Goal: Information Seeking & Learning: Learn about a topic

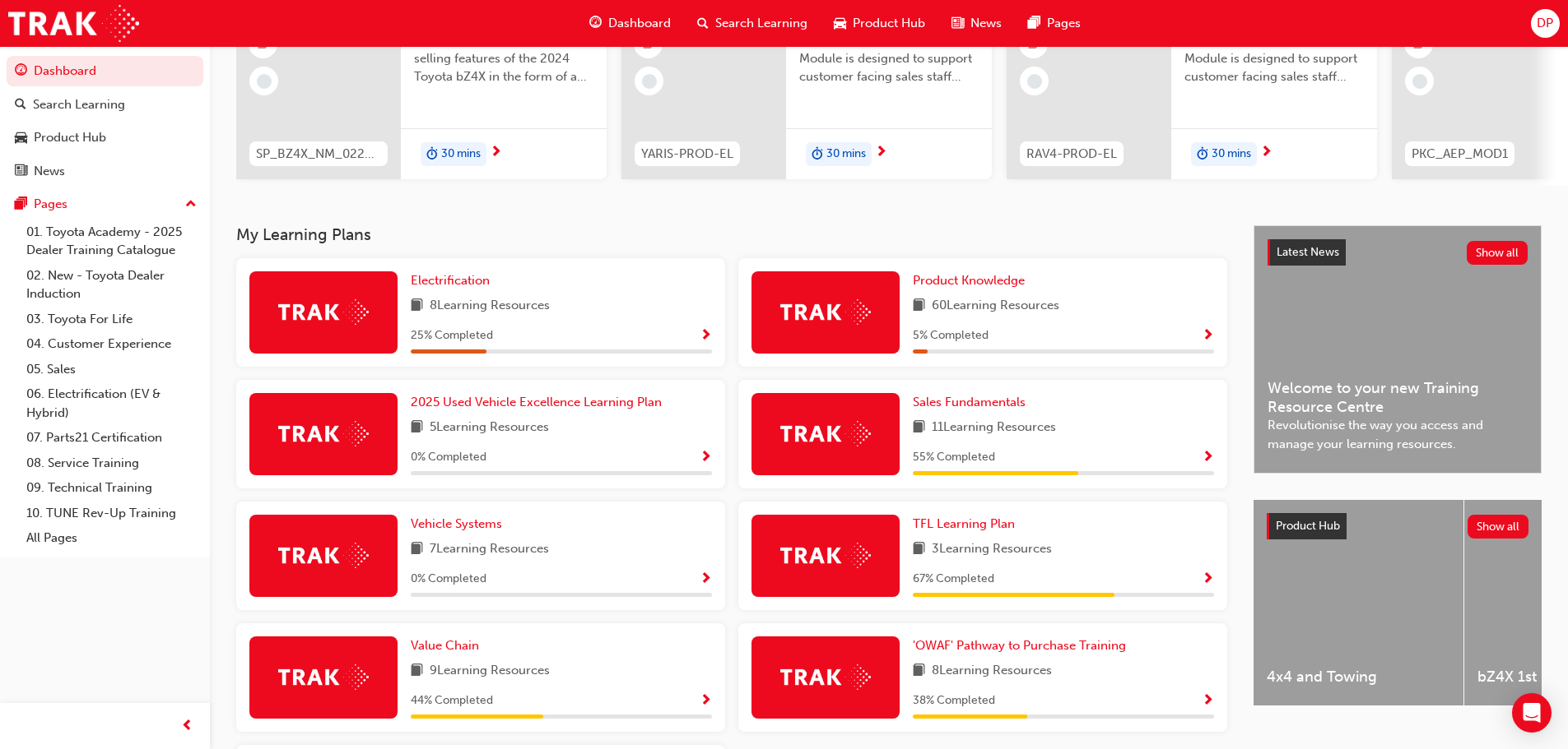
scroll to position [319, 0]
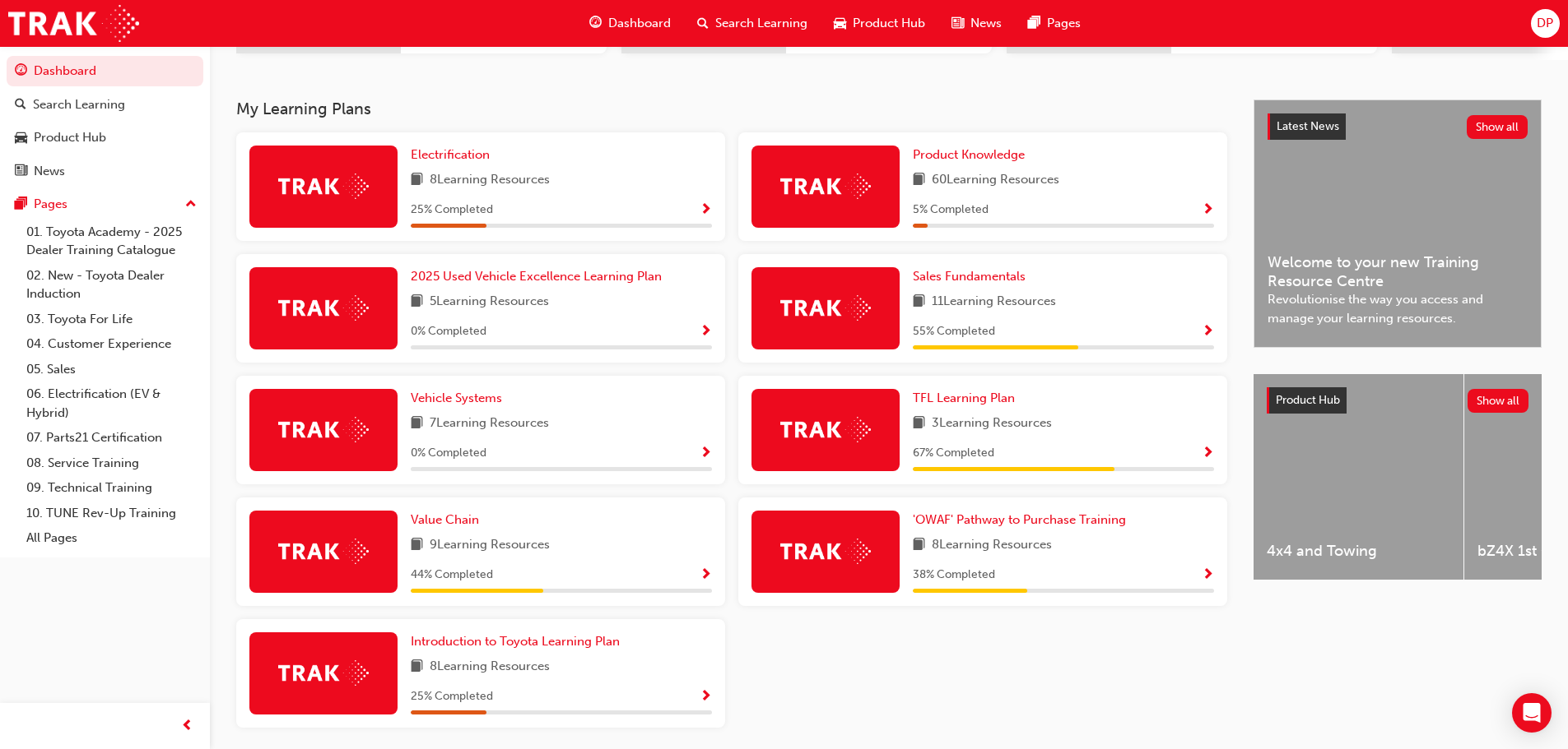
click at [1087, 539] on div "'OWAF' Pathway to Purchase Training 8 Learning Resources 38 % Completed" at bounding box center [1063, 552] width 301 height 82
click at [1087, 525] on span "'OWAF' Pathway to Purchase Training" at bounding box center [1019, 520] width 214 height 15
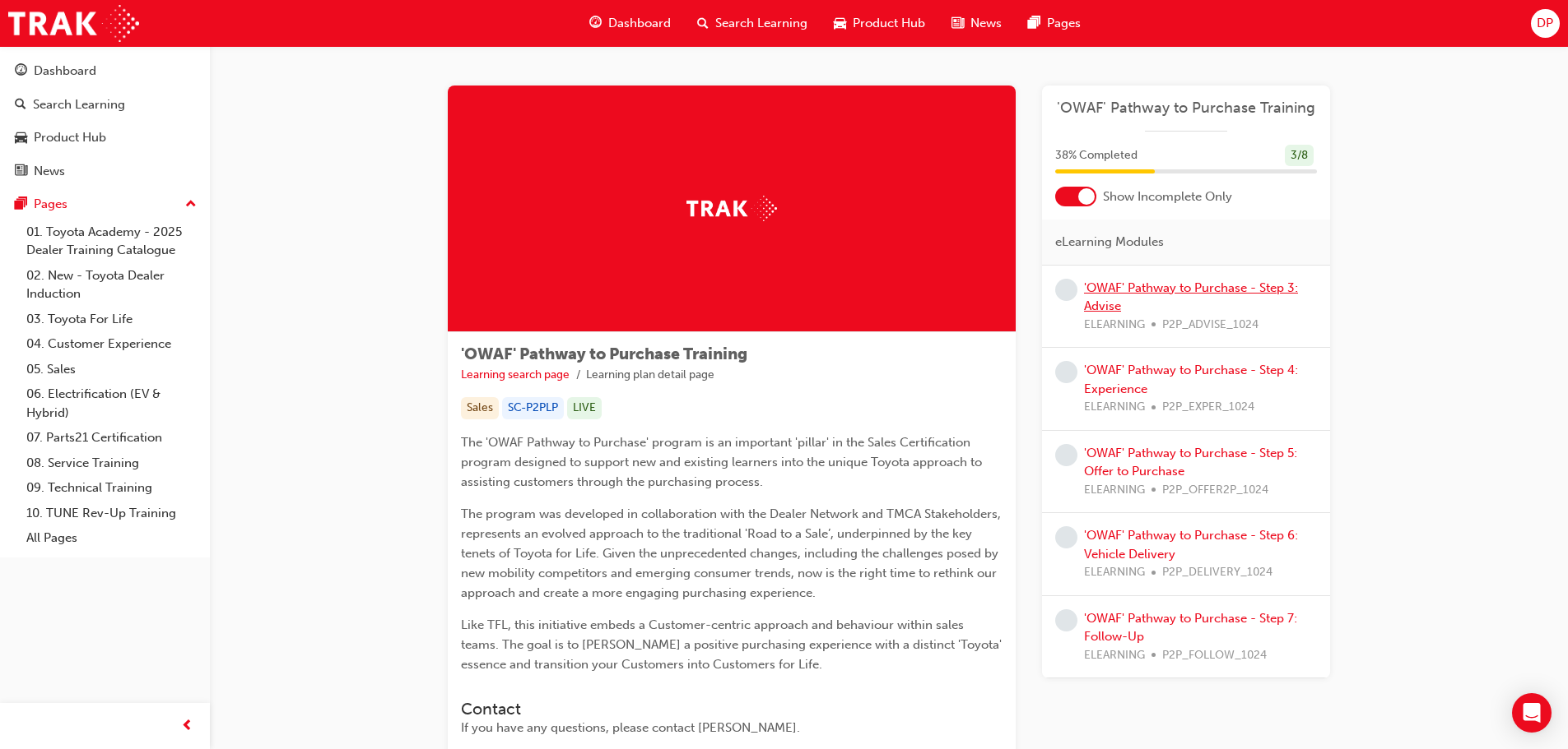
click at [1106, 289] on link "'OWAF' Pathway to Purchase - Step 3: Advise" at bounding box center [1191, 297] width 214 height 34
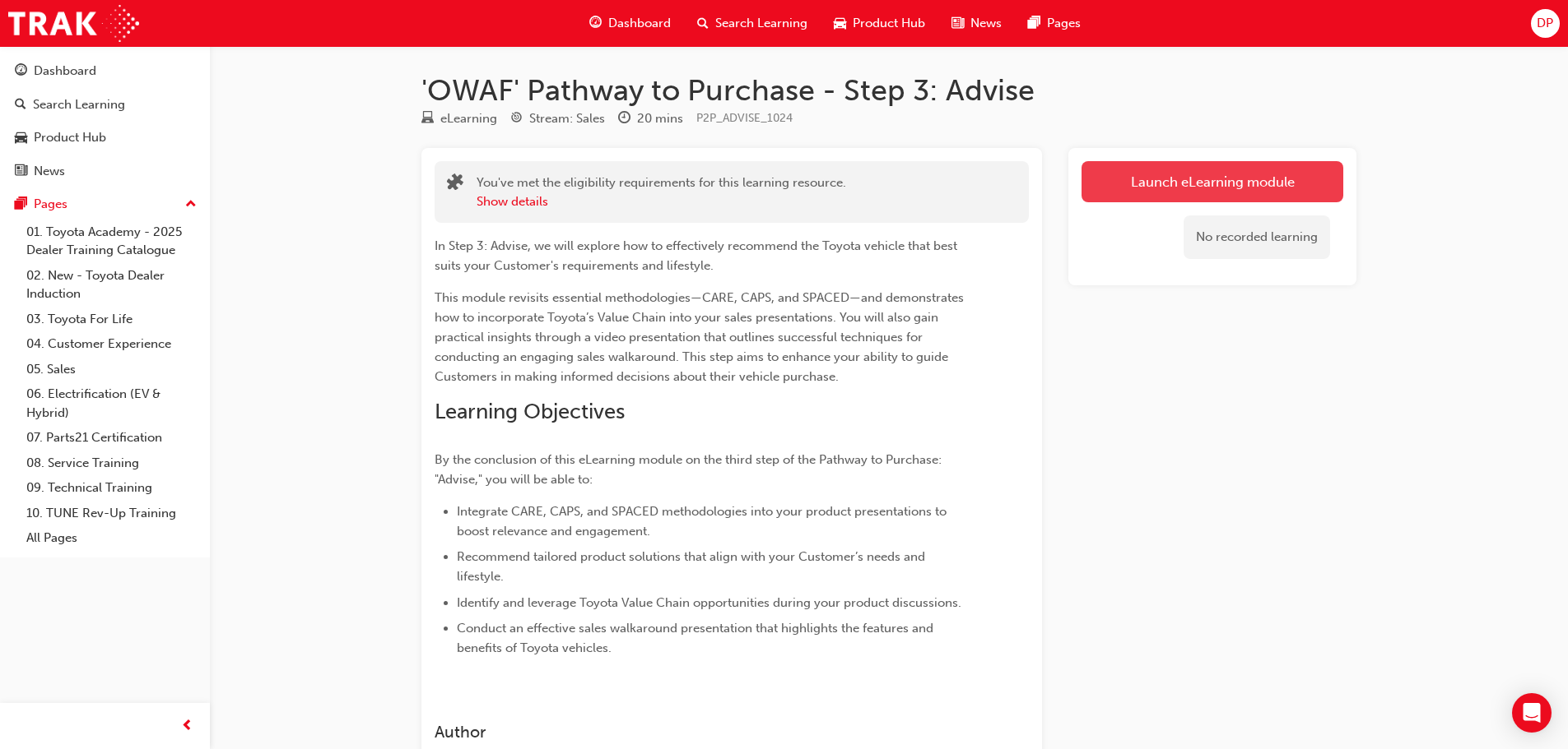
click at [1210, 200] on link "Launch eLearning module" at bounding box center [1212, 182] width 261 height 41
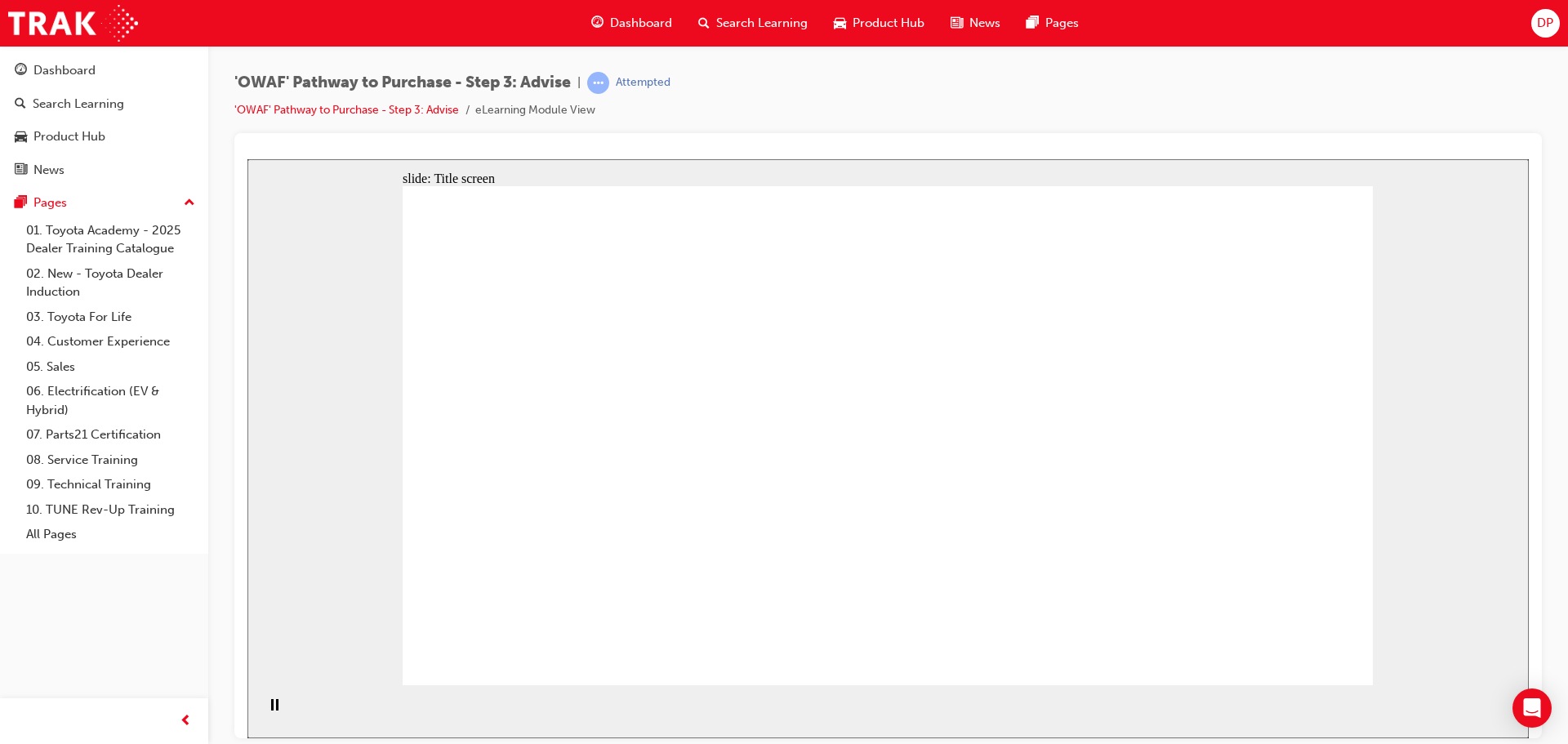
drag, startPoint x: 928, startPoint y: 654, endPoint x: 907, endPoint y: 625, distance: 35.8
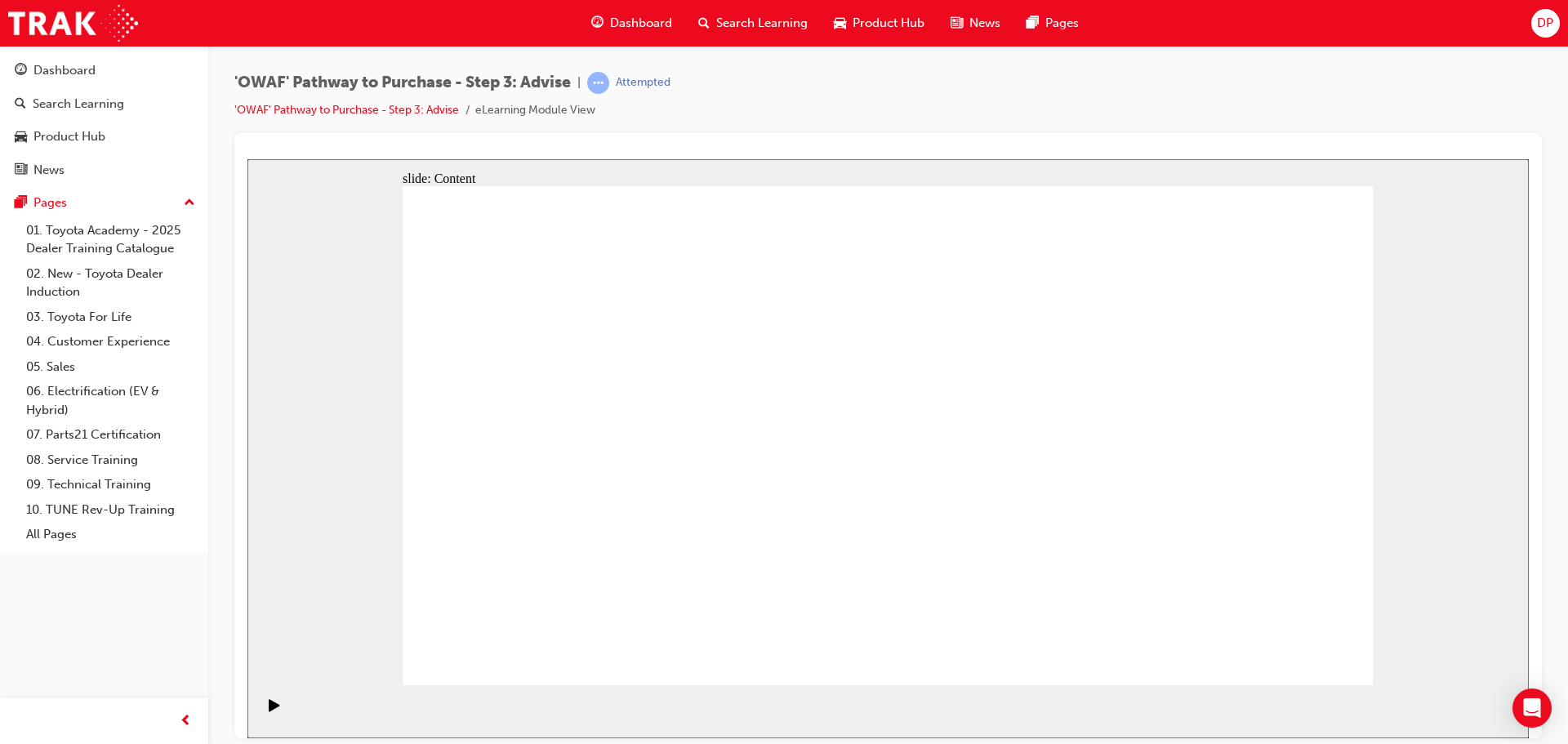
drag, startPoint x: 998, startPoint y: 292, endPoint x: 1040, endPoint y: 318, distance: 49.4
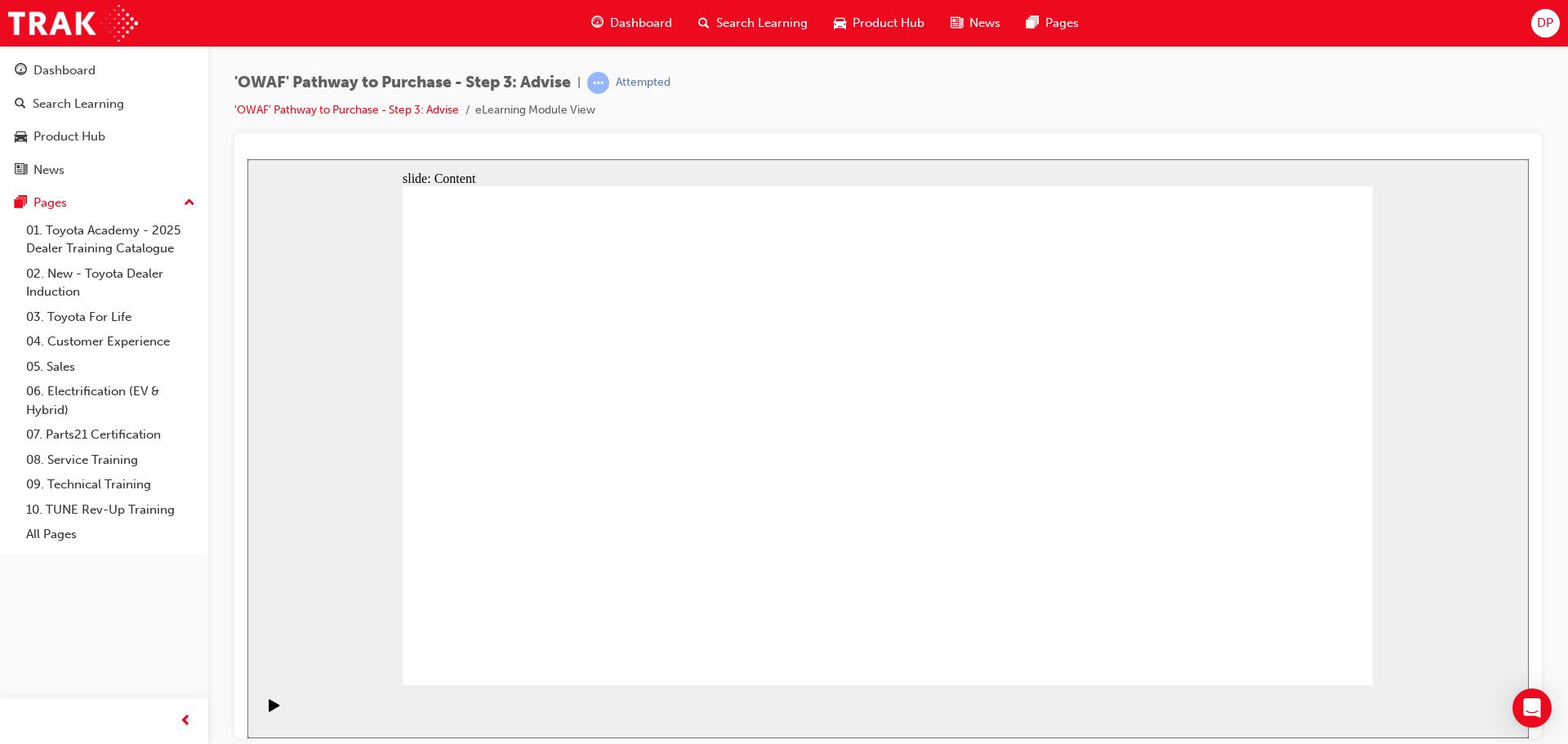
drag, startPoint x: 997, startPoint y: 527, endPoint x: 1023, endPoint y: 535, distance: 27.2
drag, startPoint x: 1056, startPoint y: 539, endPoint x: 1069, endPoint y: 536, distance: 13.3
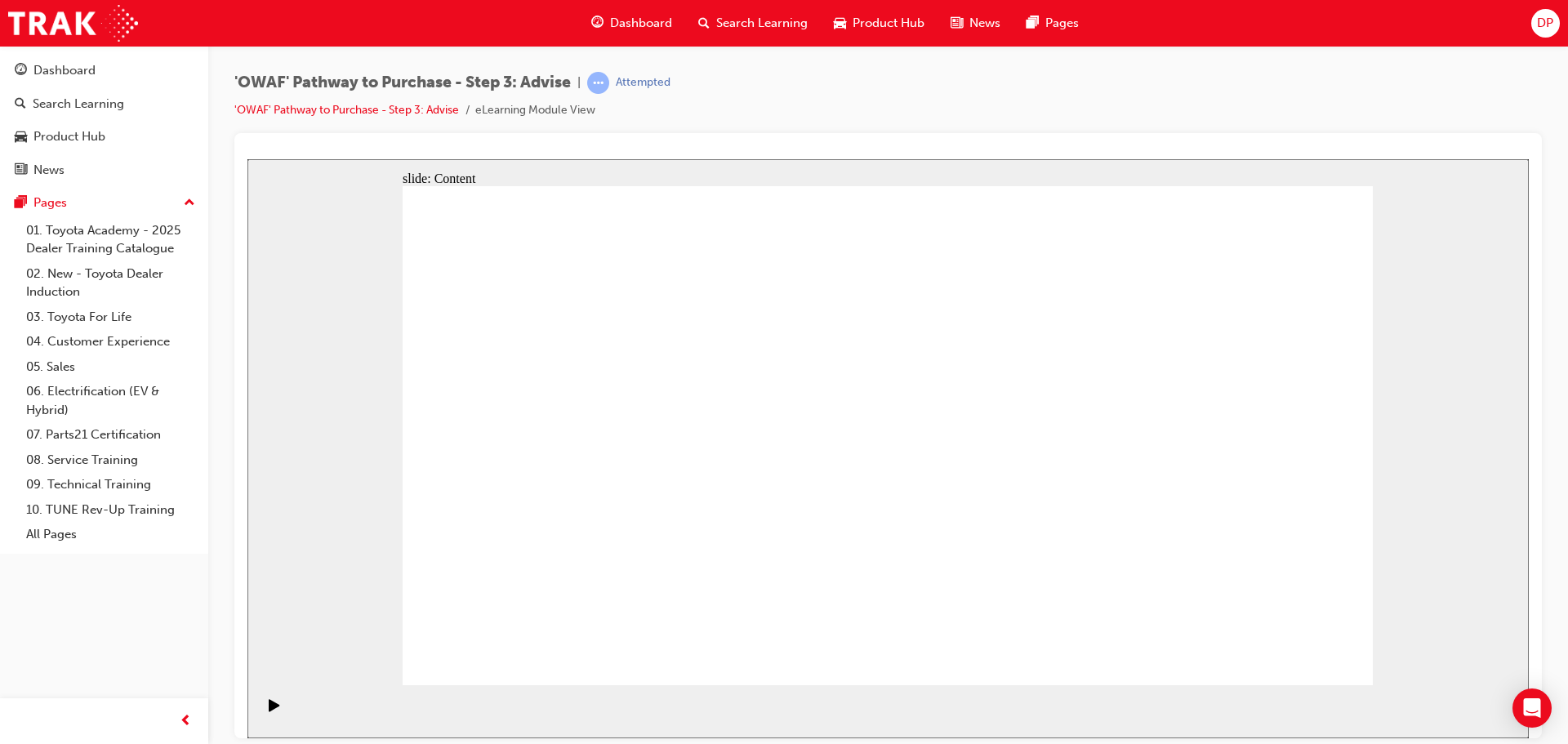
drag, startPoint x: 1057, startPoint y: 592, endPoint x: 1051, endPoint y: 583, distance: 10.8
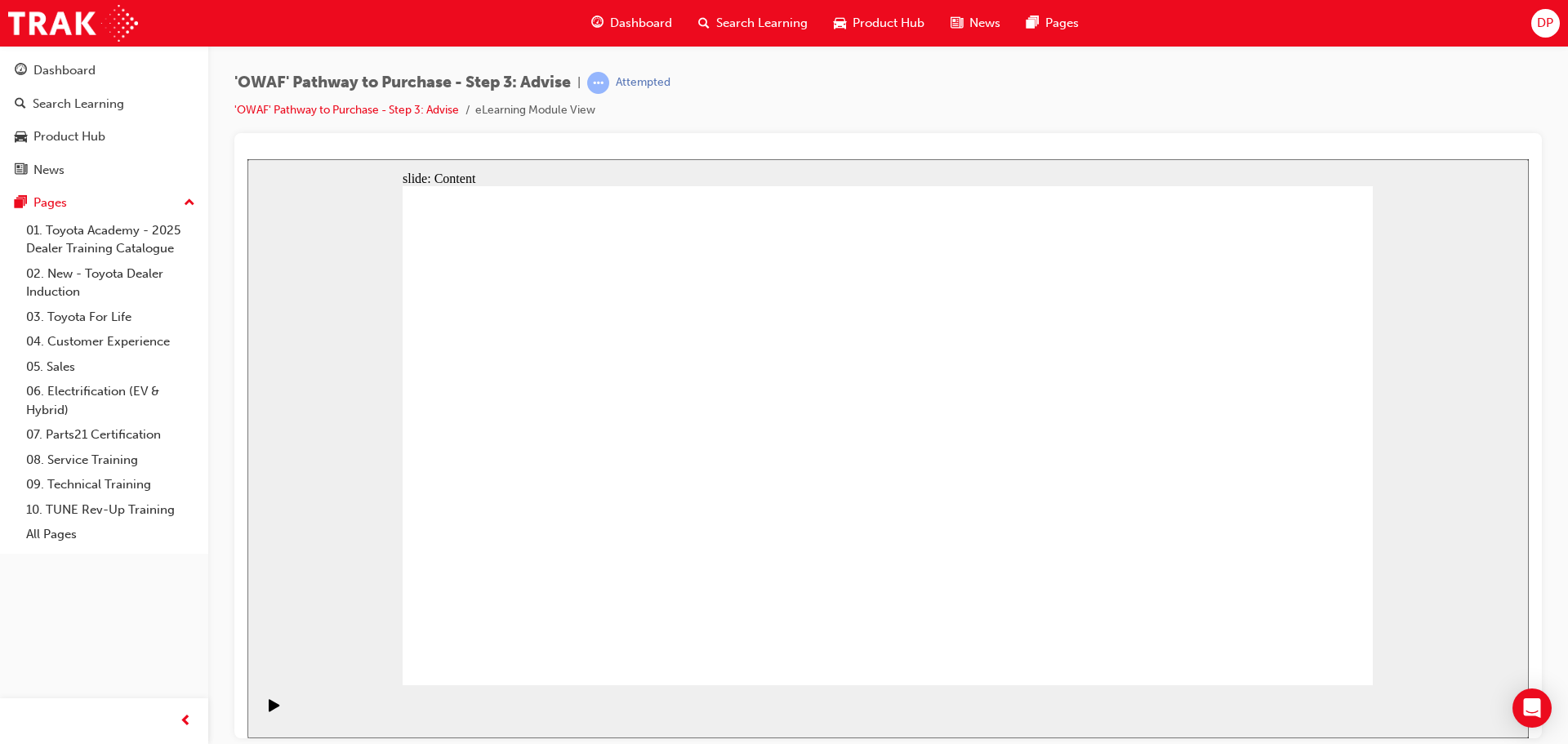
drag, startPoint x: 1288, startPoint y: 638, endPoint x: 1305, endPoint y: 646, distance: 18.8
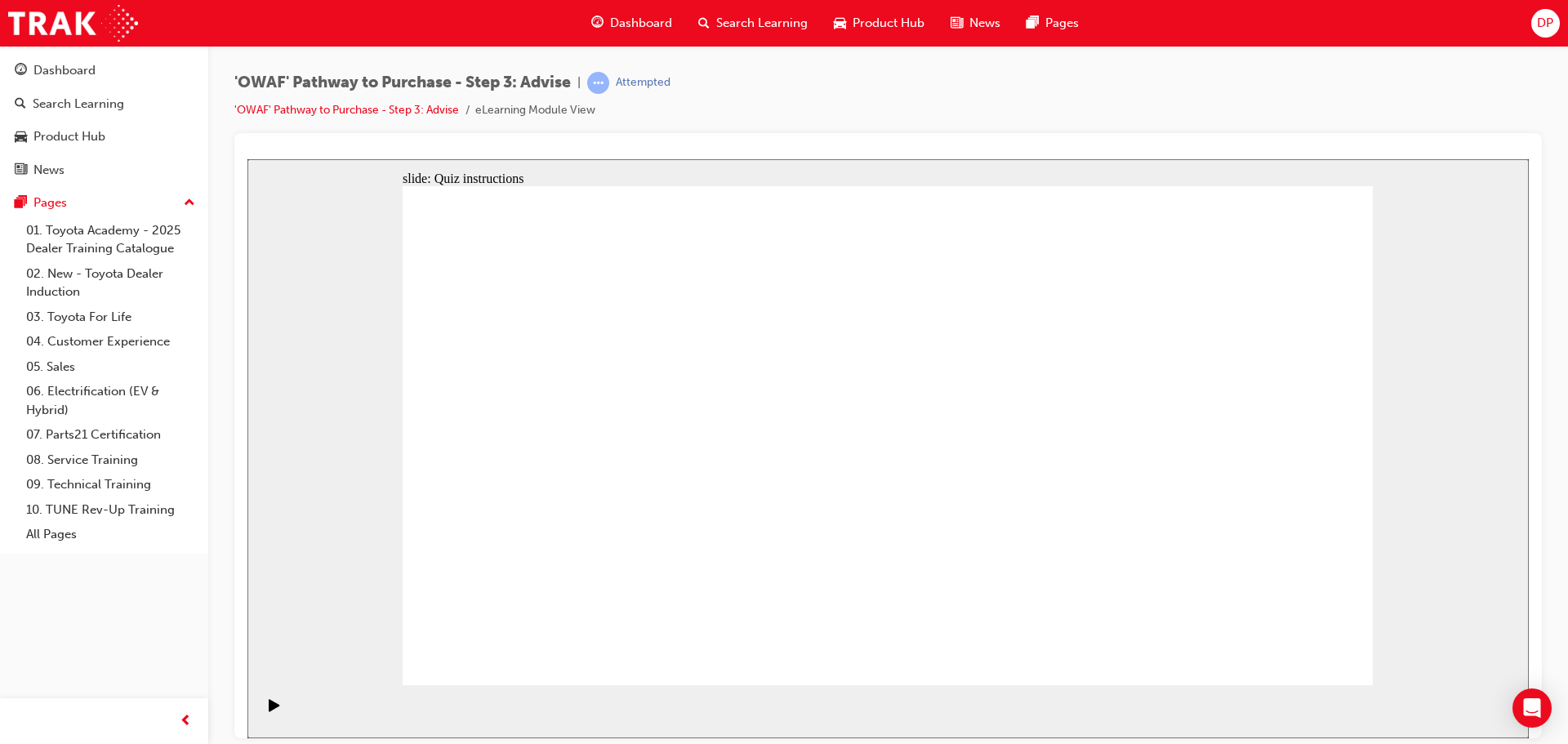
drag, startPoint x: 1058, startPoint y: 518, endPoint x: 847, endPoint y: 513, distance: 211.1
drag, startPoint x: 553, startPoint y: 512, endPoint x: 663, endPoint y: 512, distance: 110.0
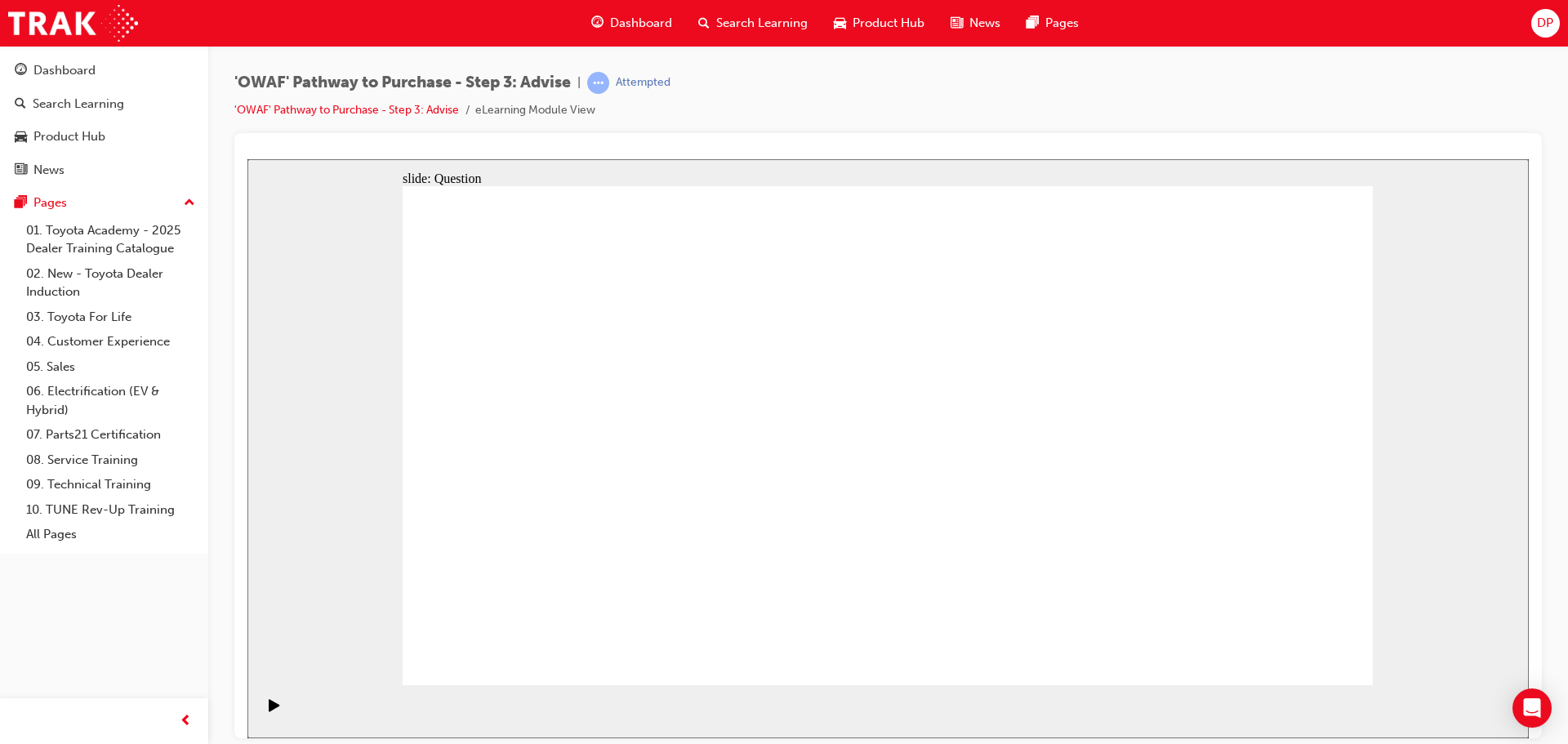
drag, startPoint x: 645, startPoint y: 510, endPoint x: 489, endPoint y: 505, distance: 156.1
drag, startPoint x: 603, startPoint y: 609, endPoint x: 606, endPoint y: 536, distance: 73.1
drag, startPoint x: 870, startPoint y: 585, endPoint x: 595, endPoint y: 387, distance: 338.9
drag, startPoint x: 1196, startPoint y: 594, endPoint x: 608, endPoint y: 453, distance: 604.7
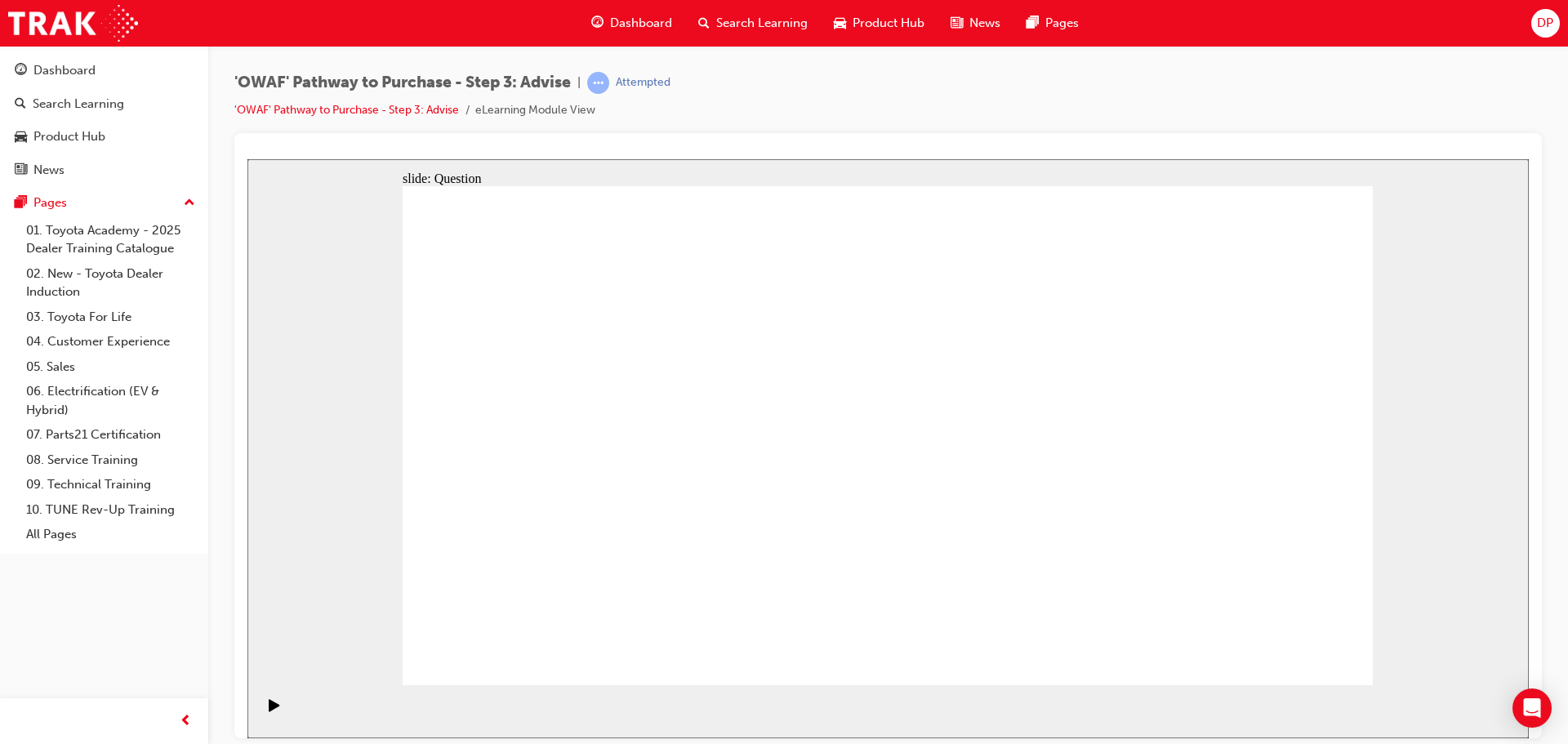
drag, startPoint x: 721, startPoint y: 590, endPoint x: 814, endPoint y: 424, distance: 190.3
drag, startPoint x: 927, startPoint y: 592, endPoint x: 657, endPoint y: 448, distance: 306.0
drag, startPoint x: 1051, startPoint y: 544, endPoint x: 1028, endPoint y: 440, distance: 106.5
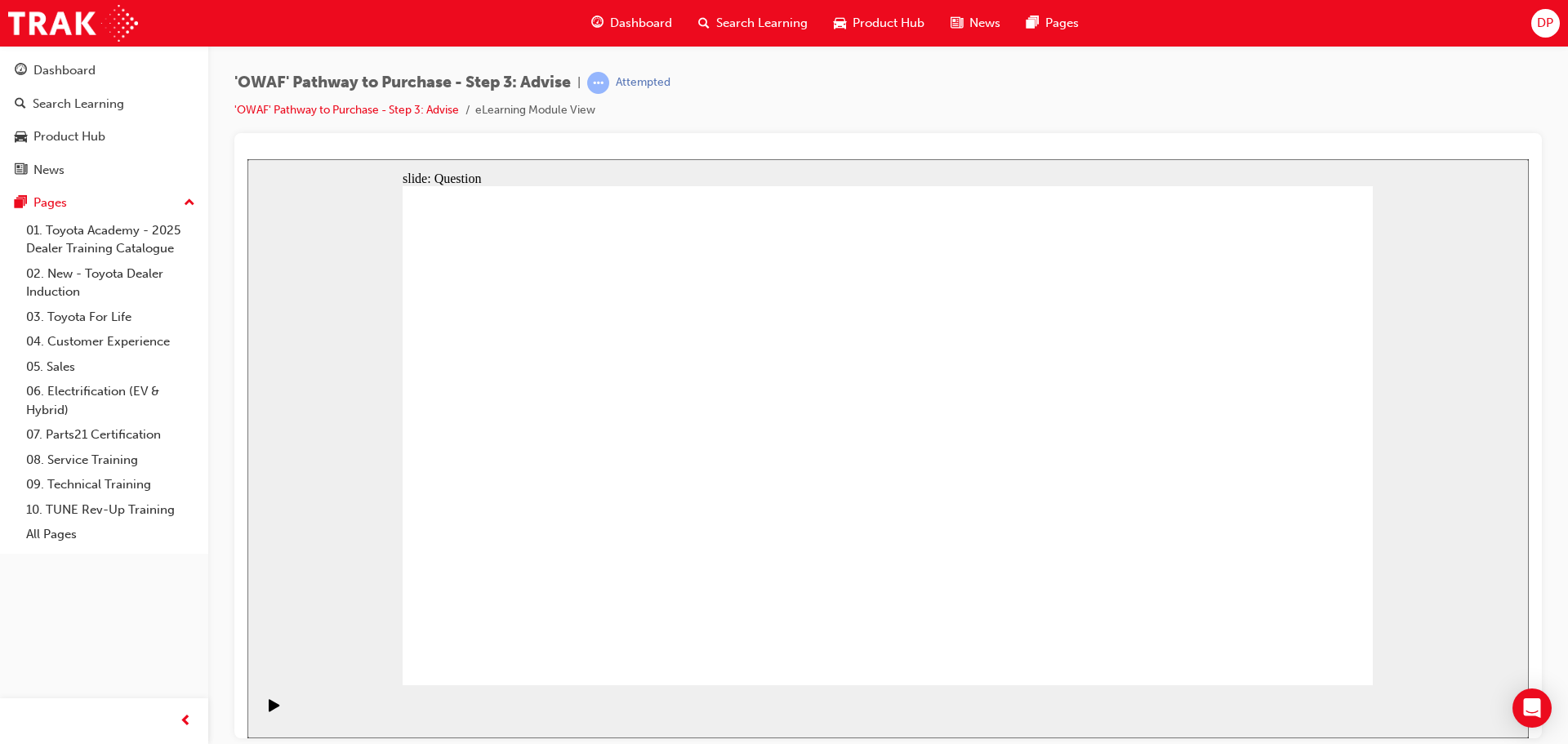
drag, startPoint x: 1175, startPoint y: 483, endPoint x: 883, endPoint y: 471, distance: 292.2
drag, startPoint x: 1197, startPoint y: 492, endPoint x: 604, endPoint y: 485, distance: 593.0
drag, startPoint x: 1196, startPoint y: 476, endPoint x: 1176, endPoint y: 466, distance: 22.4
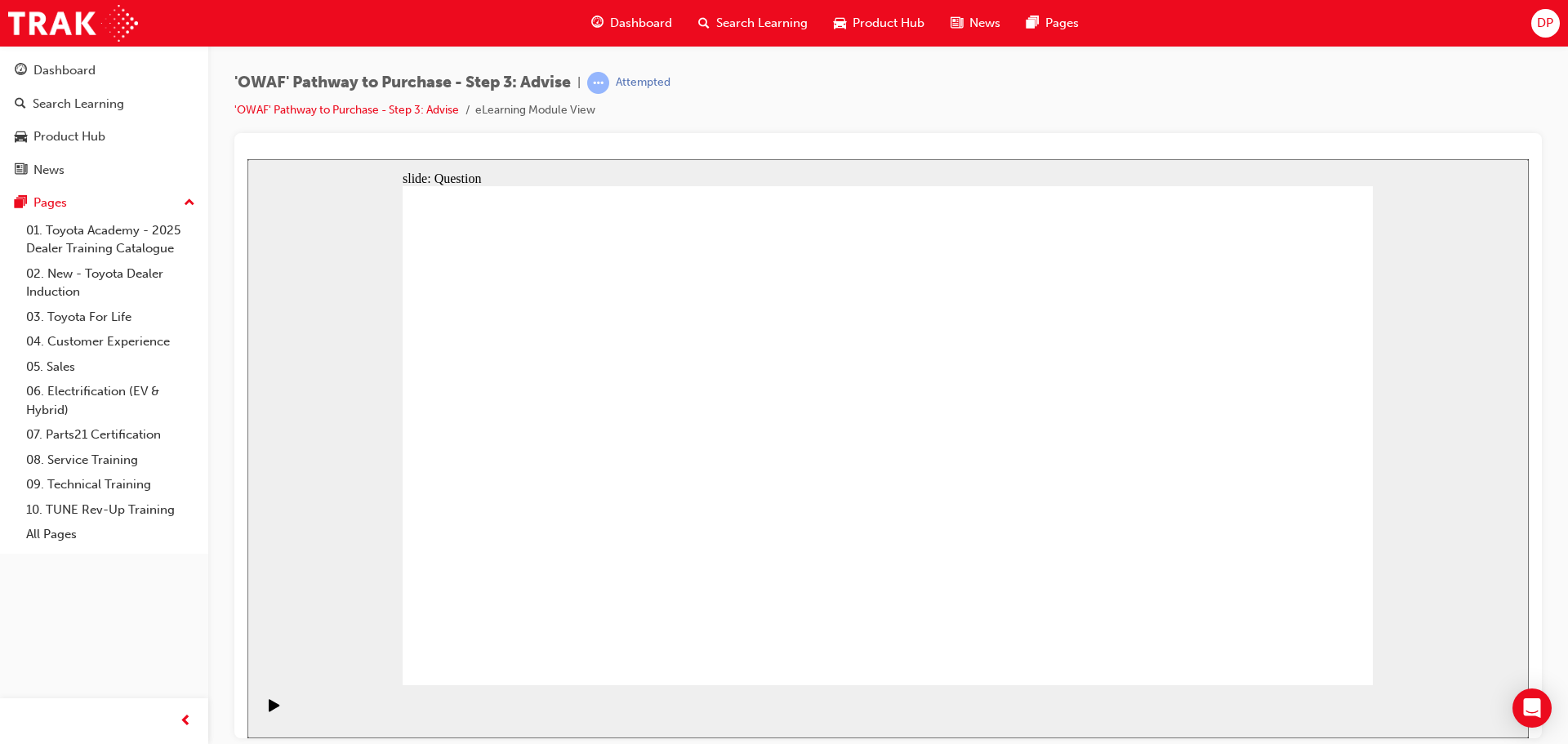
drag, startPoint x: 1186, startPoint y: 479, endPoint x: 872, endPoint y: 482, distance: 314.0
drag, startPoint x: 1185, startPoint y: 484, endPoint x: 900, endPoint y: 479, distance: 285.0
drag, startPoint x: 1206, startPoint y: 482, endPoint x: 898, endPoint y: 488, distance: 308.1
drag, startPoint x: 1193, startPoint y: 485, endPoint x: 615, endPoint y: 474, distance: 578.1
drag, startPoint x: 1194, startPoint y: 485, endPoint x: 625, endPoint y: 487, distance: 569.0
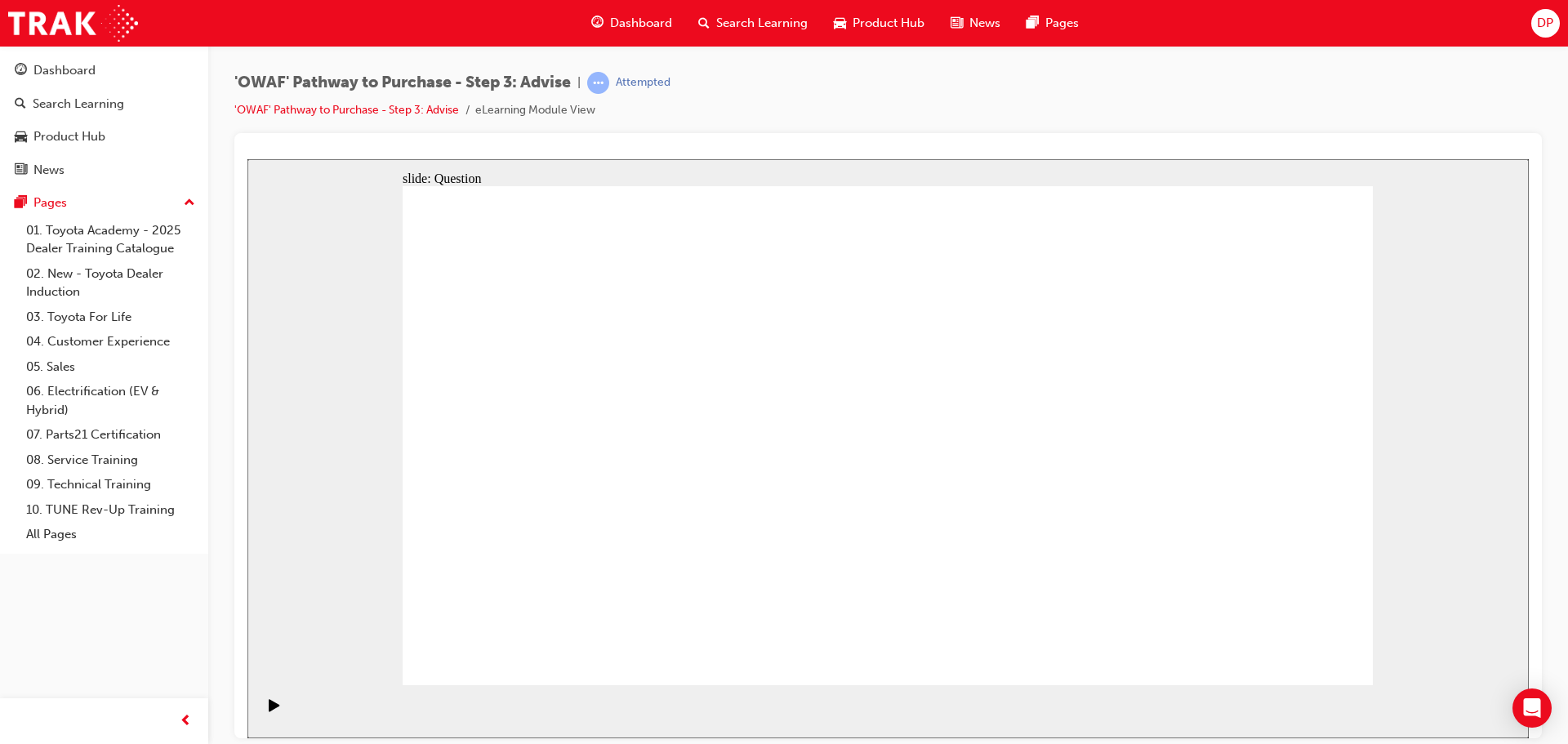
drag, startPoint x: 1199, startPoint y: 471, endPoint x: 607, endPoint y: 456, distance: 592.2
drag, startPoint x: 564, startPoint y: 387, endPoint x: 966, endPoint y: 420, distance: 403.4
drag, startPoint x: 563, startPoint y: 458, endPoint x: 922, endPoint y: 462, distance: 359.0
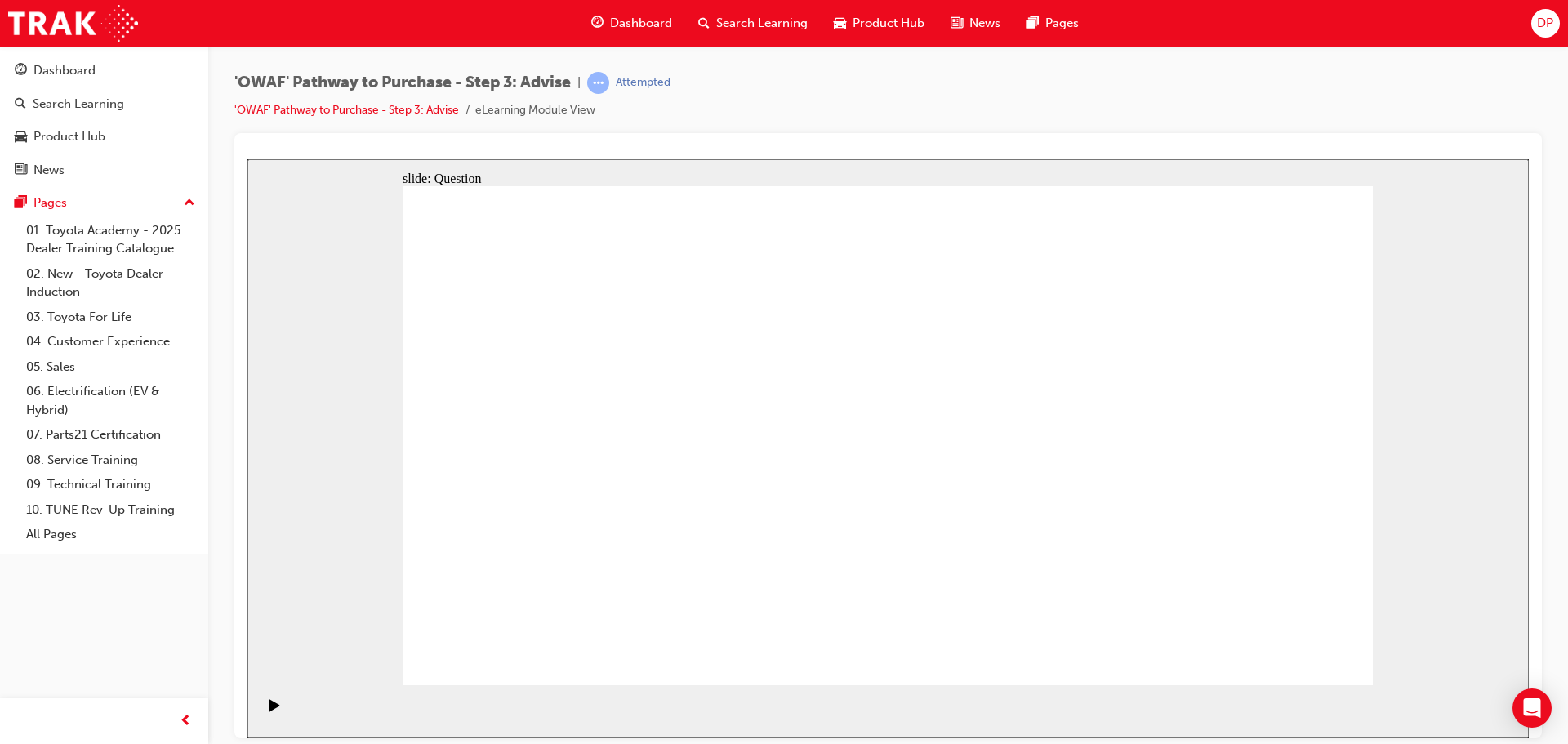
drag, startPoint x: 690, startPoint y: 517, endPoint x: 1139, endPoint y: 382, distance: 468.9
drag, startPoint x: 675, startPoint y: 462, endPoint x: 911, endPoint y: 461, distance: 236.0
drag, startPoint x: 556, startPoint y: 534, endPoint x: 1026, endPoint y: 464, distance: 475.2
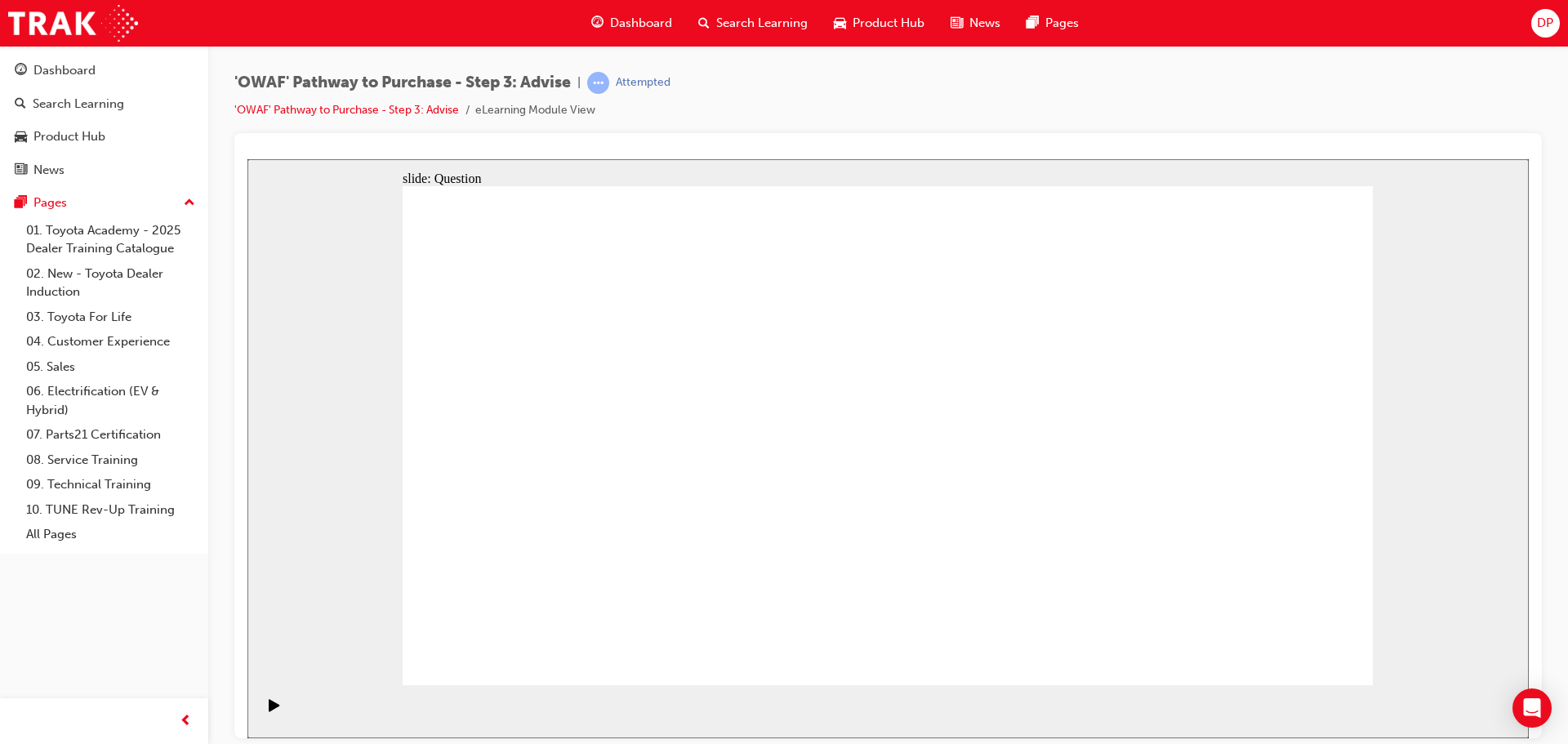
drag, startPoint x: 505, startPoint y: 376, endPoint x: 1080, endPoint y: 565, distance: 605.3
drag, startPoint x: 591, startPoint y: 369, endPoint x: 883, endPoint y: 560, distance: 348.9
drag, startPoint x: 697, startPoint y: 380, endPoint x: 663, endPoint y: 375, distance: 34.4
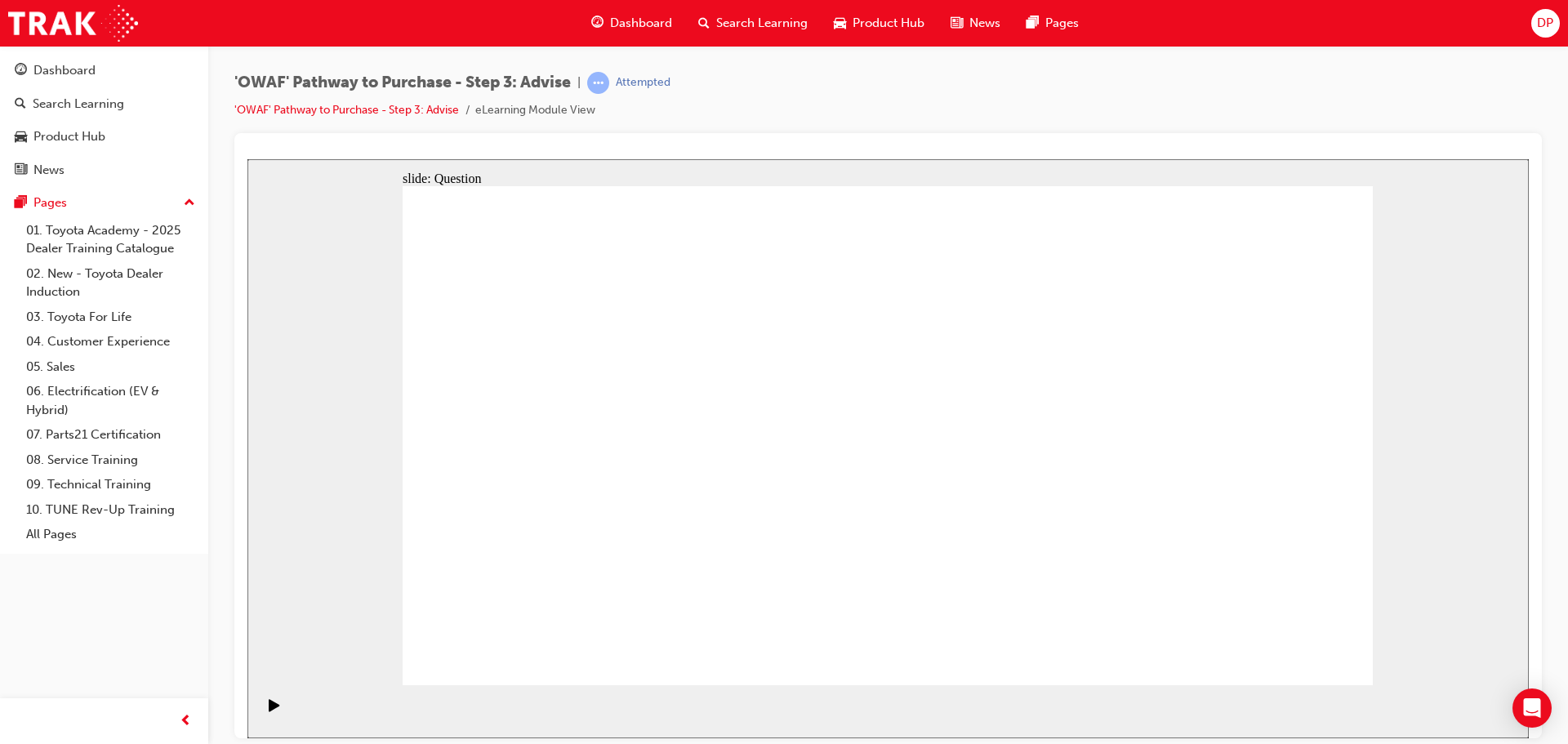
drag, startPoint x: 887, startPoint y: 381, endPoint x: 501, endPoint y: 569, distance: 429.3
drag, startPoint x: 696, startPoint y: 370, endPoint x: 695, endPoint y: 562, distance: 192.0
drag, startPoint x: 995, startPoint y: 380, endPoint x: 609, endPoint y: 571, distance: 430.7
drag, startPoint x: 1268, startPoint y: 389, endPoint x: 791, endPoint y: 579, distance: 513.4
drag, startPoint x: 793, startPoint y: 376, endPoint x: 988, endPoint y: 566, distance: 272.3
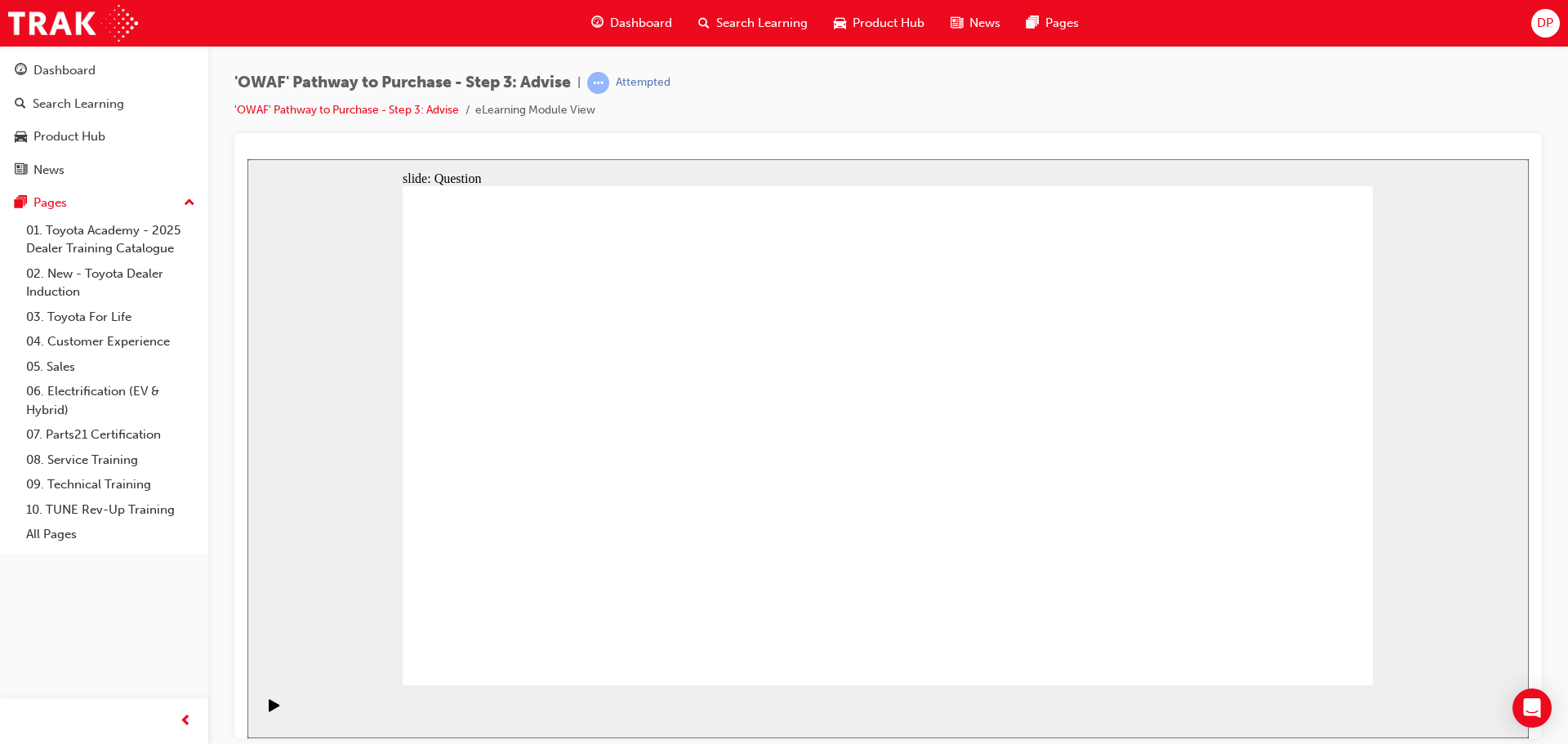
drag, startPoint x: 1083, startPoint y: 375, endPoint x: 1177, endPoint y: 569, distance: 215.6
drag, startPoint x: 1209, startPoint y: 408, endPoint x: 1283, endPoint y: 556, distance: 165.5
drag, startPoint x: 1191, startPoint y: 578, endPoint x: 1093, endPoint y: 574, distance: 98.1
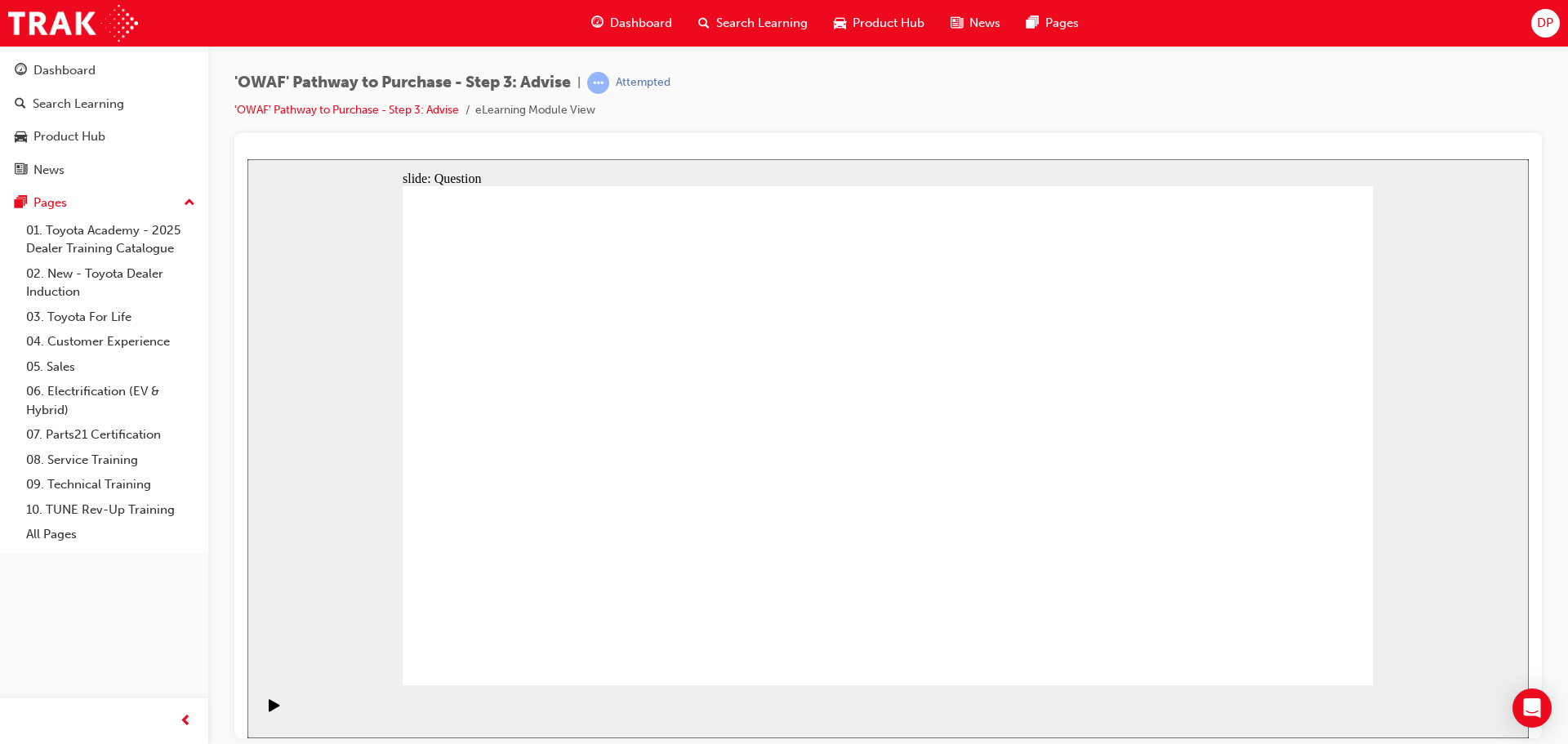
drag, startPoint x: 501, startPoint y: 377, endPoint x: 1172, endPoint y: 566, distance: 697.1
drag, startPoint x: 1076, startPoint y: 577, endPoint x: 505, endPoint y: 570, distance: 571.0
drag, startPoint x: 896, startPoint y: 365, endPoint x: 1090, endPoint y: 555, distance: 271.5
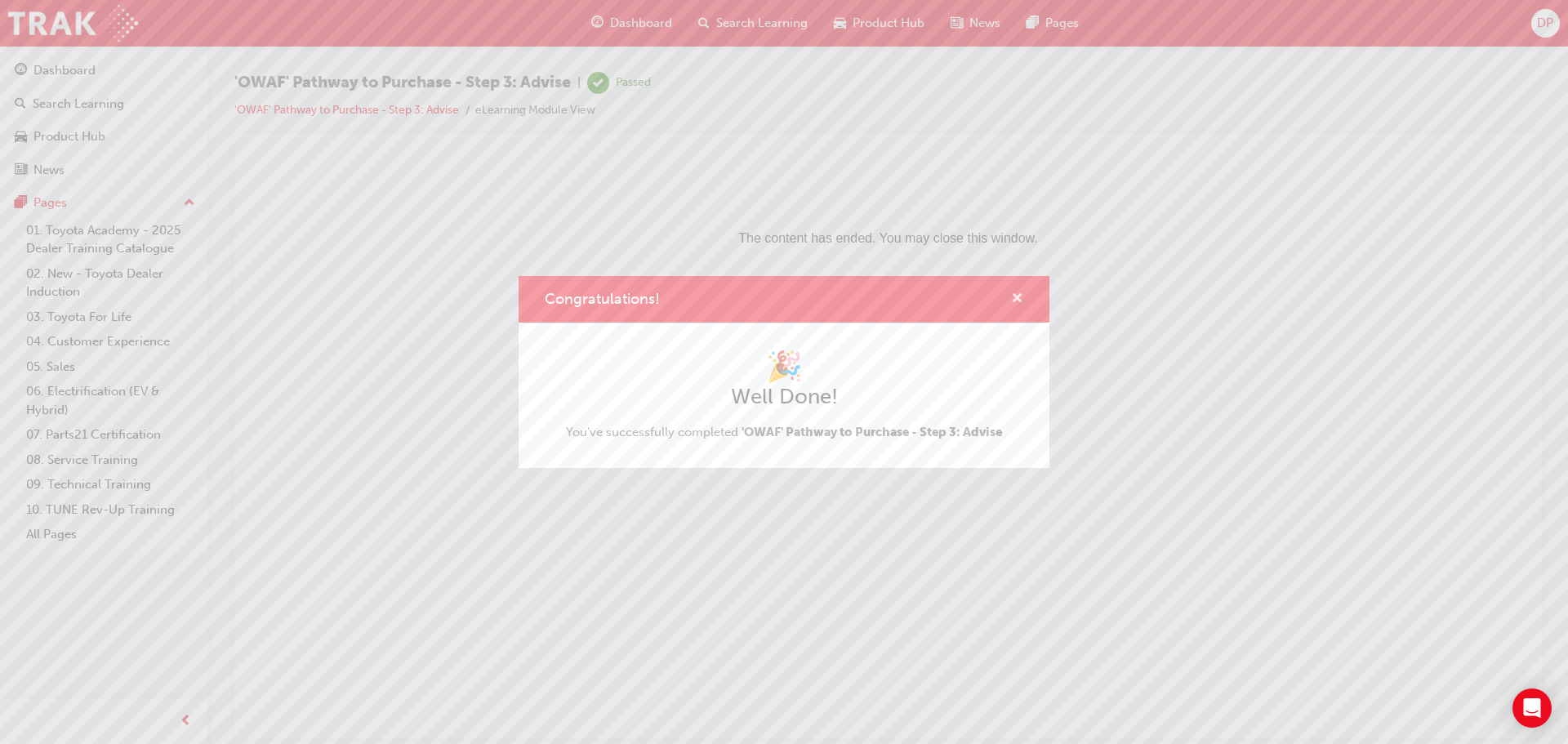
click at [1016, 297] on span "cross-icon" at bounding box center [1017, 300] width 12 height 15
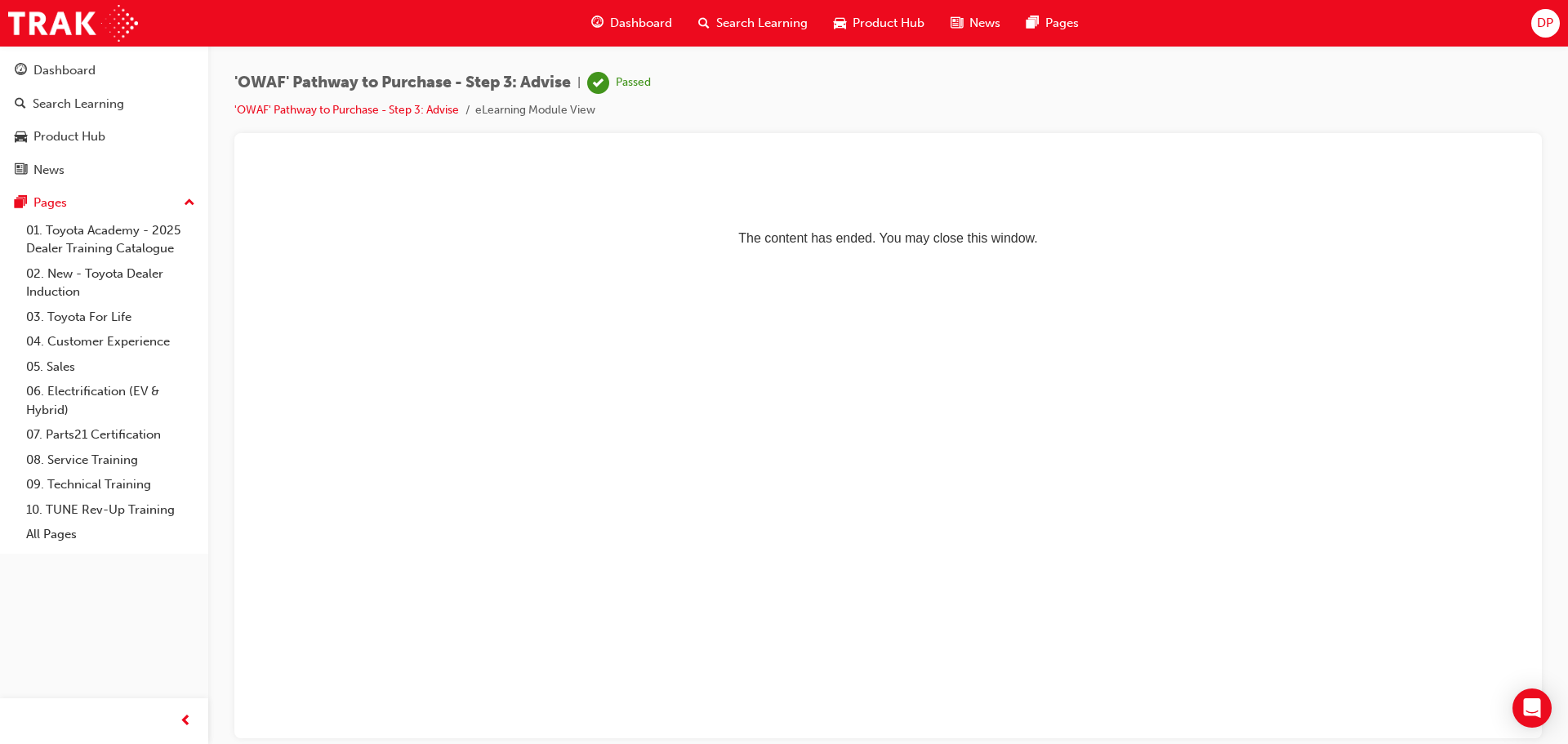
click at [837, 245] on p "The content has ended. You may close this window." at bounding box center [887, 209] width 1268 height 74
click at [1031, 258] on html "The content has ended. You may close this window." at bounding box center [887, 209] width 1281 height 100
click at [1092, 258] on html "The content has ended. You may close this window." at bounding box center [887, 209] width 1281 height 100
click at [1161, 26] on div "Dashboard Search Learning Product Hub News Pages DP" at bounding box center [784, 23] width 1568 height 47
click at [847, 28] on div "Product Hub" at bounding box center [878, 23] width 117 height 34
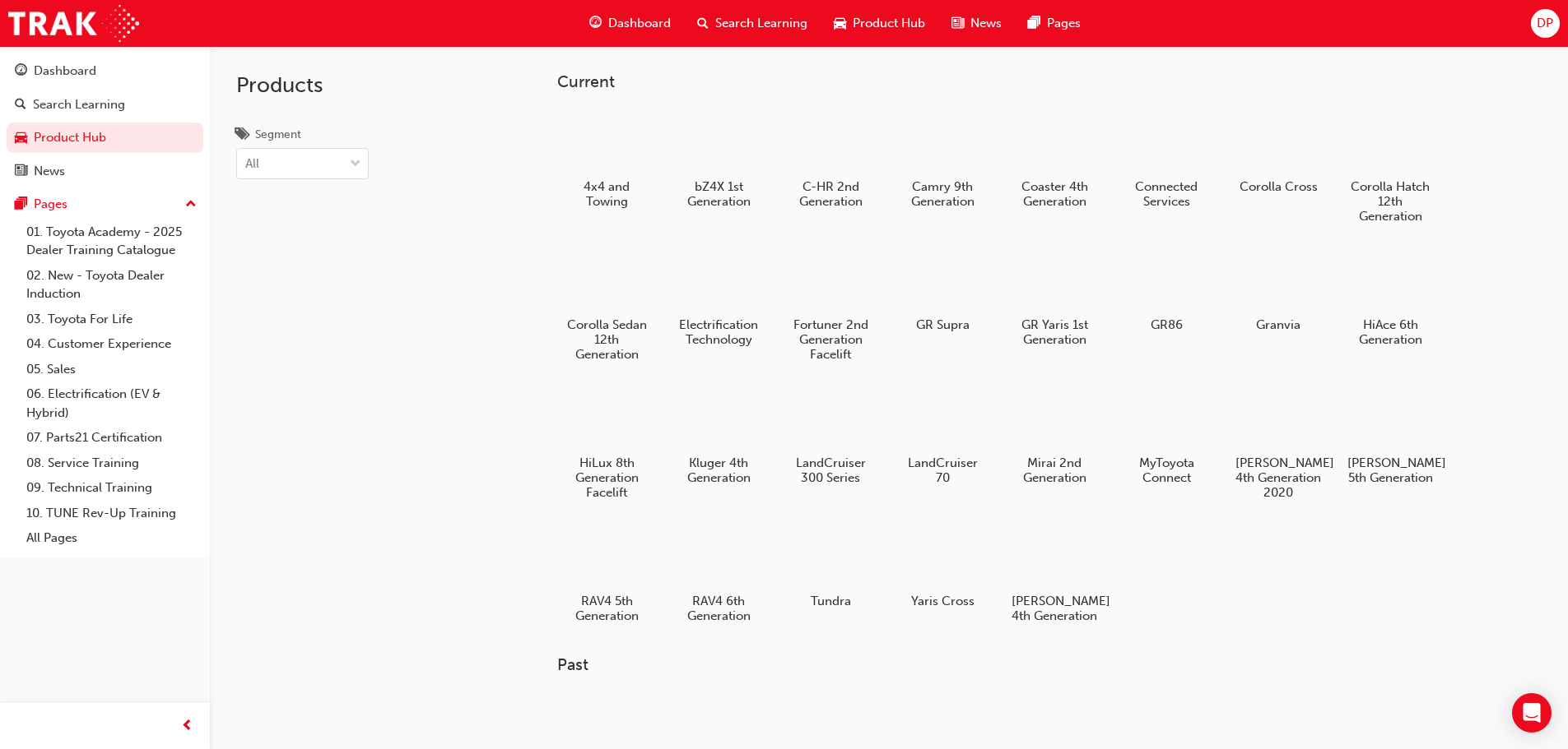
click at [876, 32] on span "Product Hub" at bounding box center [889, 23] width 73 height 19
click at [898, 17] on span "Product Hub" at bounding box center [889, 23] width 73 height 19
click at [519, 15] on div "Dashboard Search Learning Product Hub News Pages DP" at bounding box center [784, 23] width 1568 height 47
click at [748, 28] on span "Search Learning" at bounding box center [762, 23] width 92 height 19
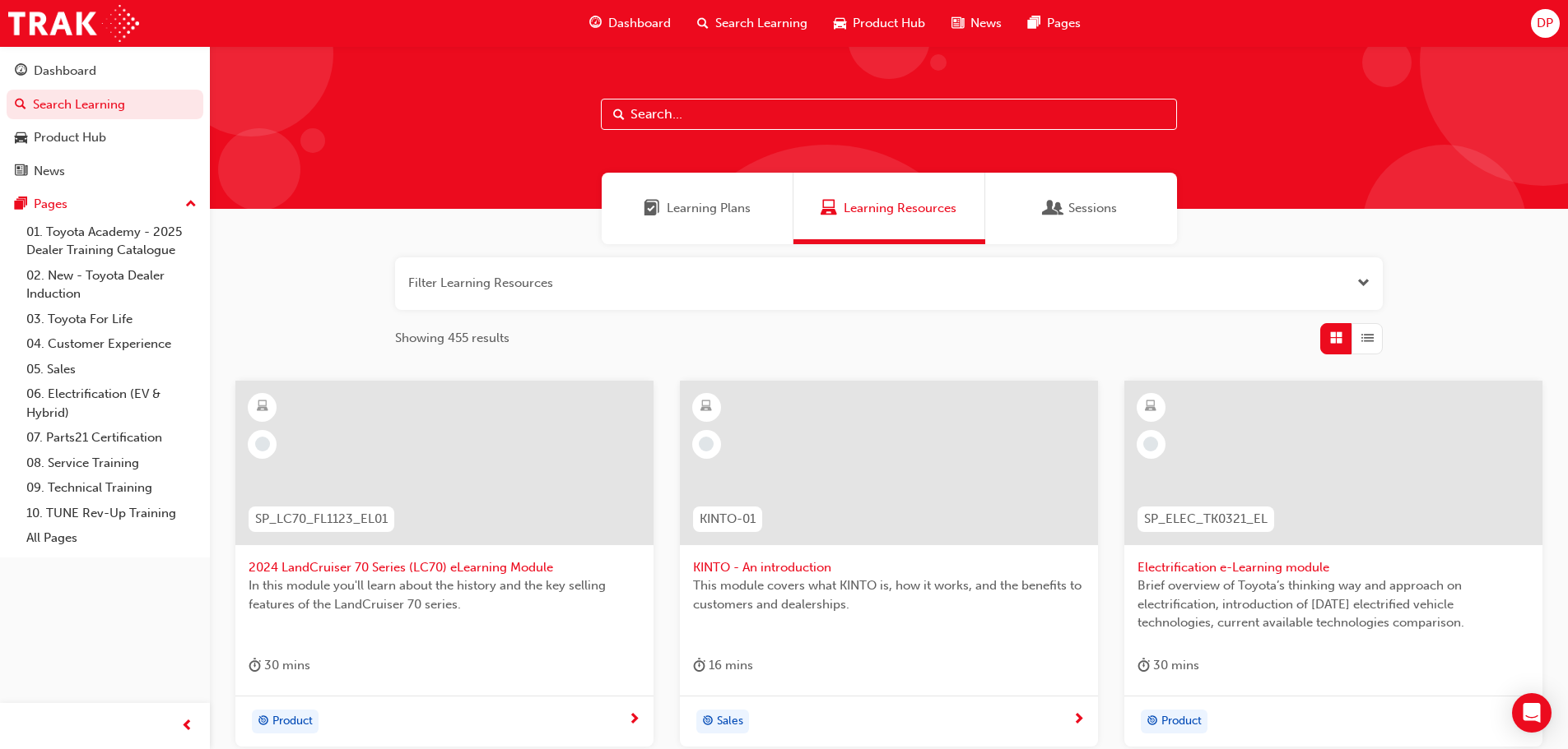
click at [715, 207] on span "Learning Plans" at bounding box center [709, 208] width 84 height 19
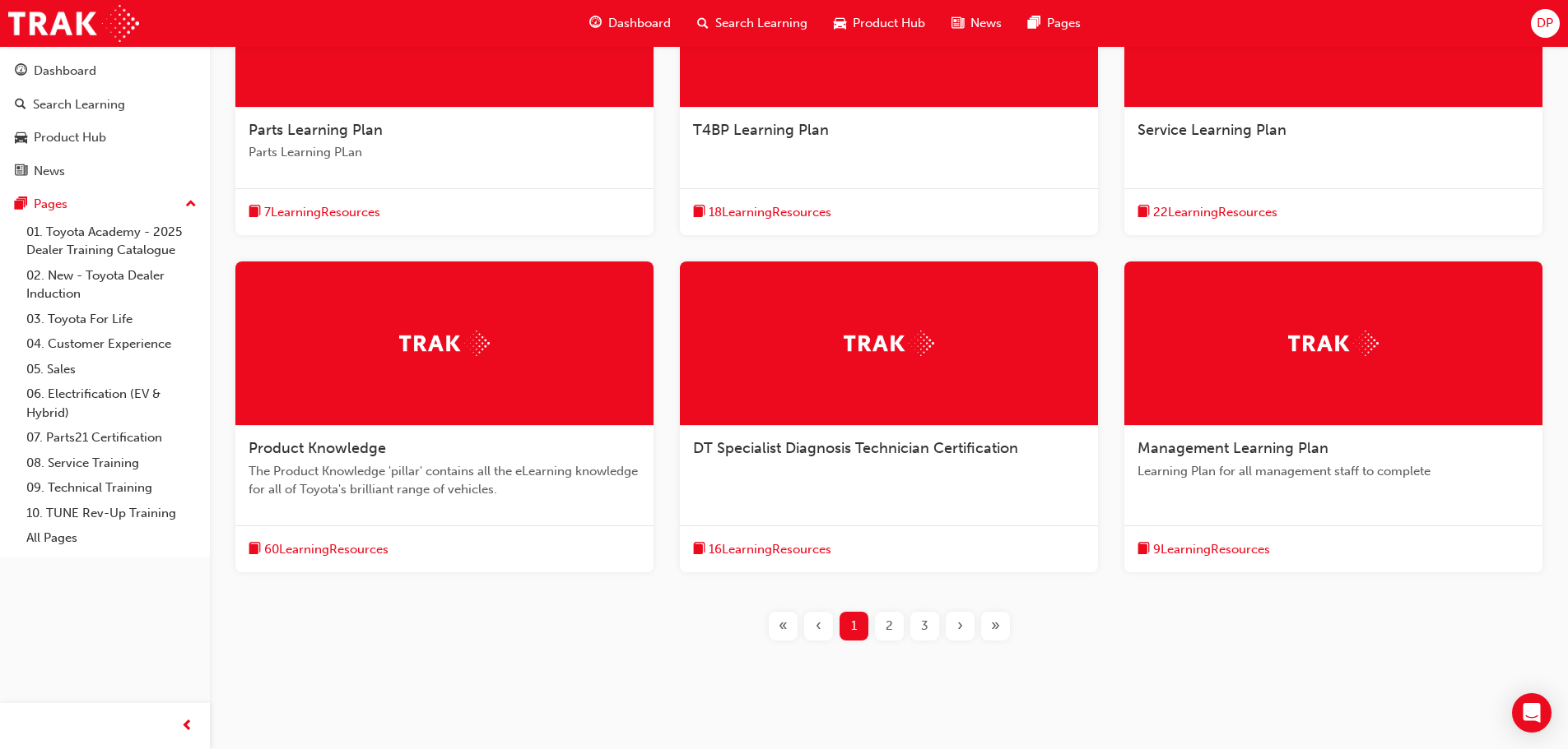
scroll to position [462, 0]
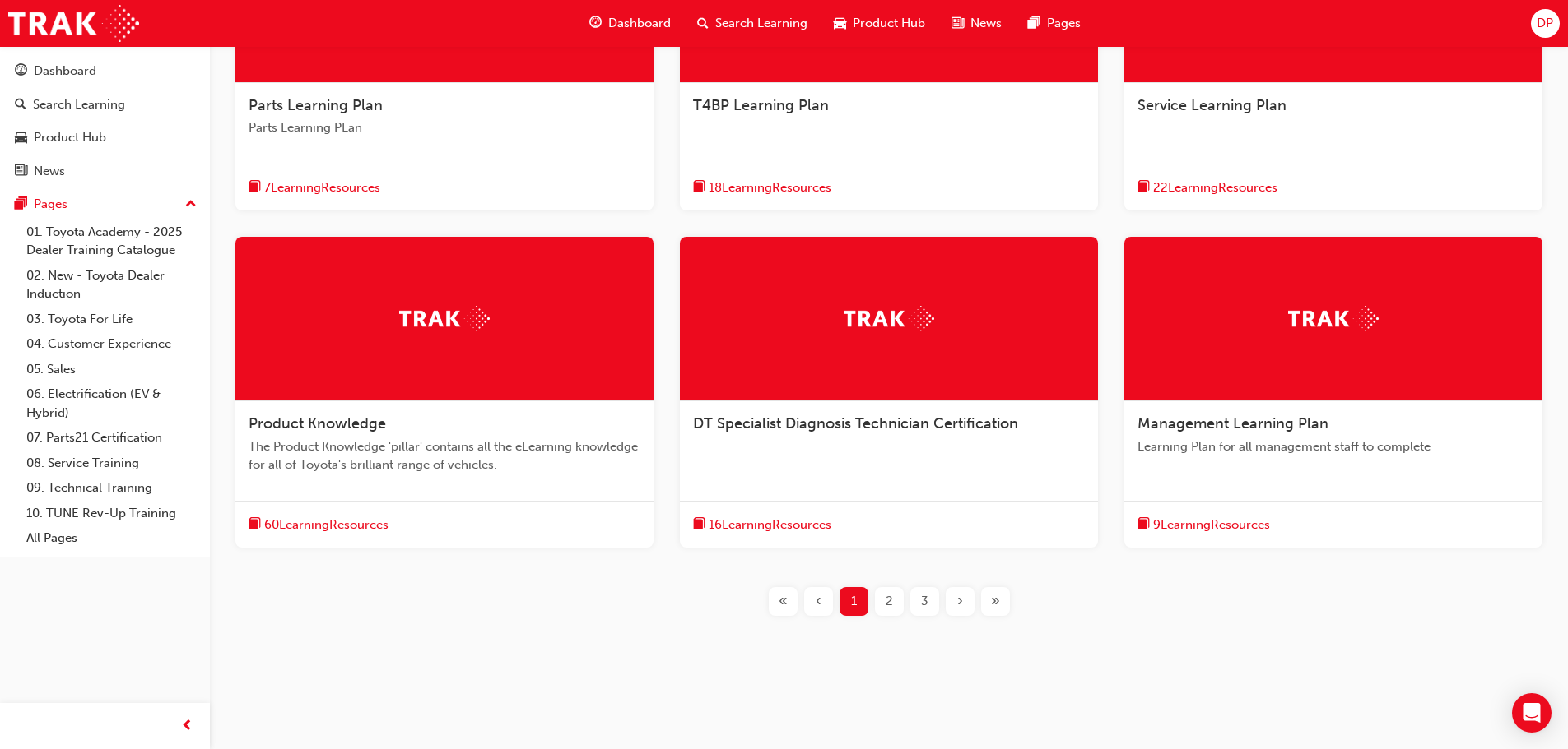
click at [894, 599] on div "2" at bounding box center [889, 602] width 29 height 29
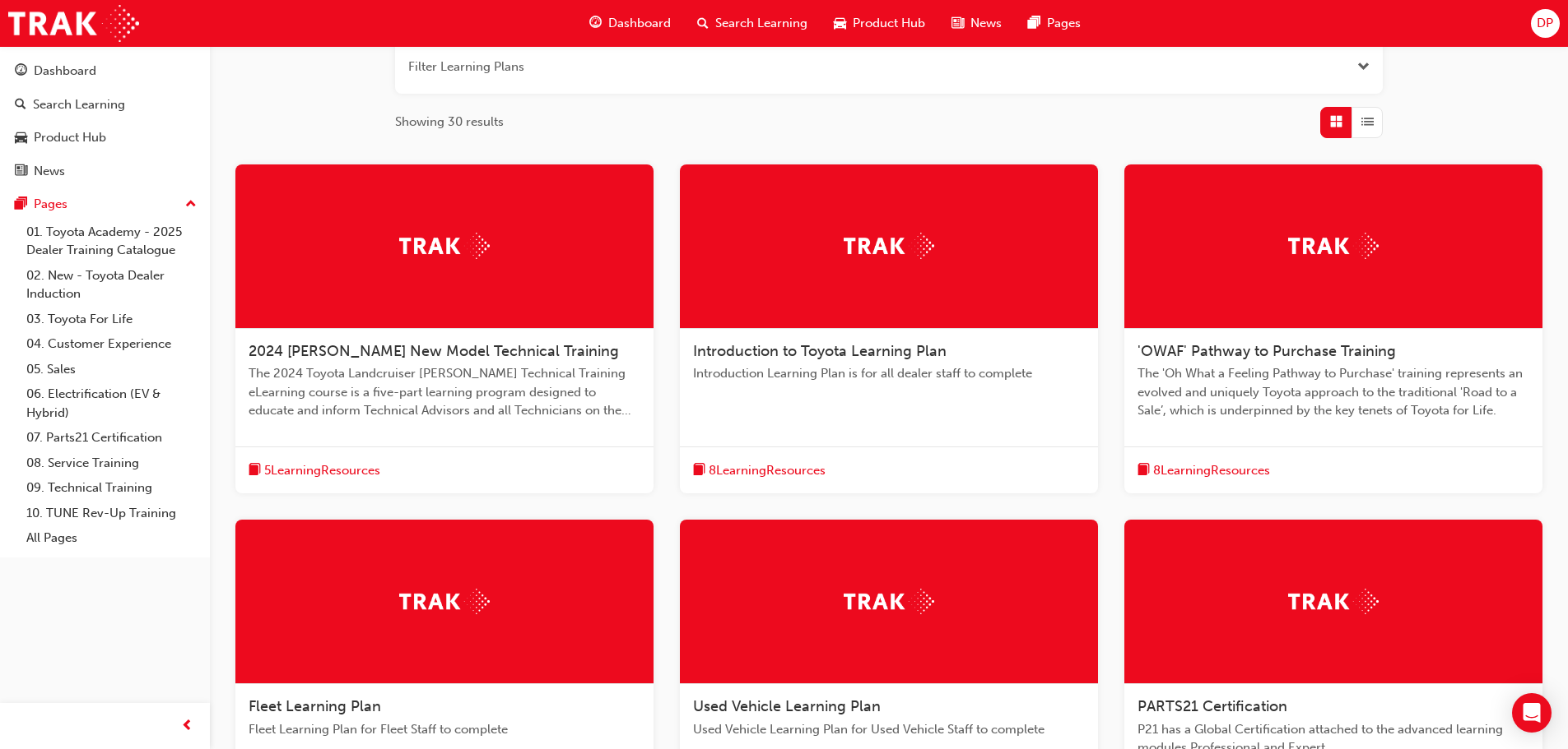
scroll to position [216, 0]
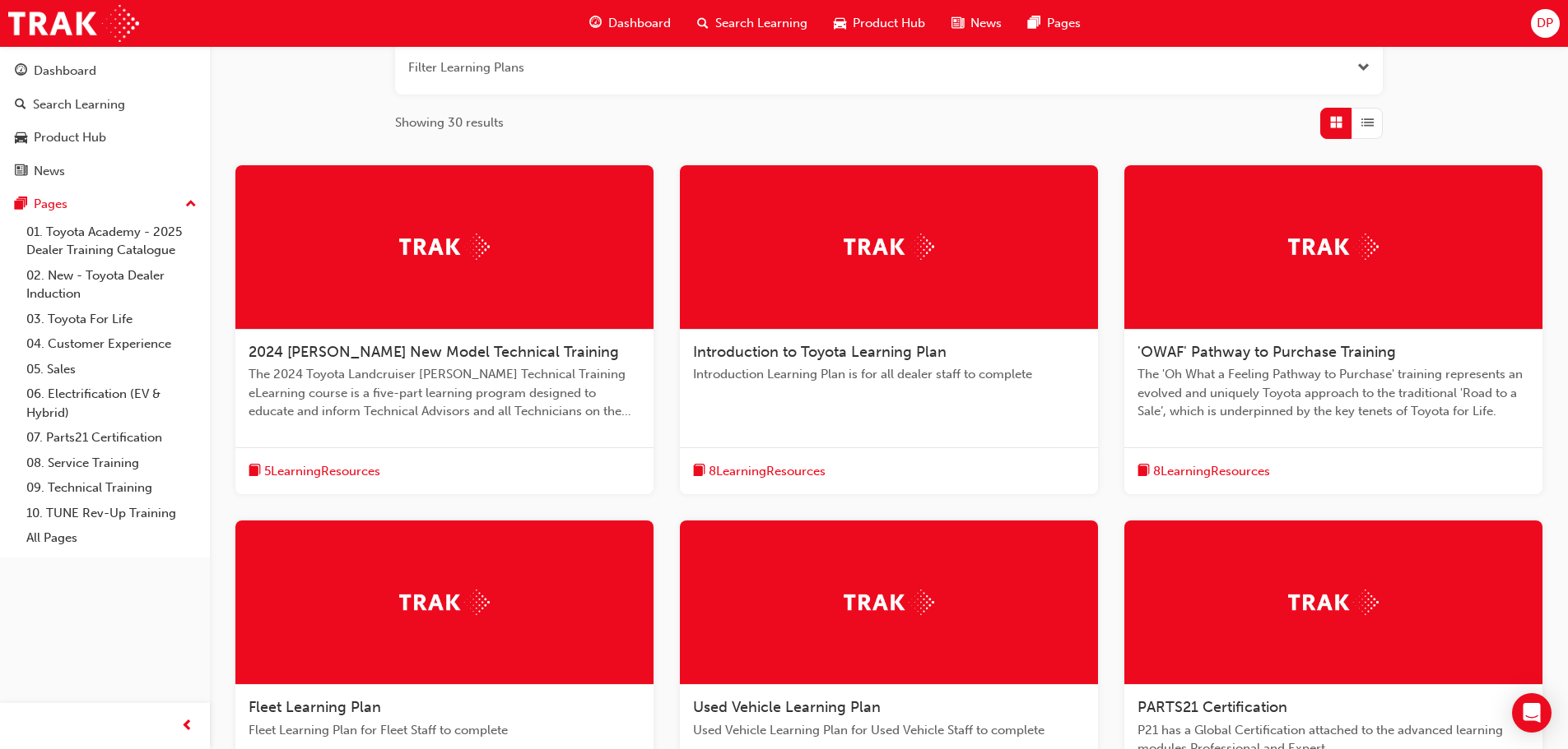
click at [1374, 255] on img at bounding box center [1333, 246] width 91 height 26
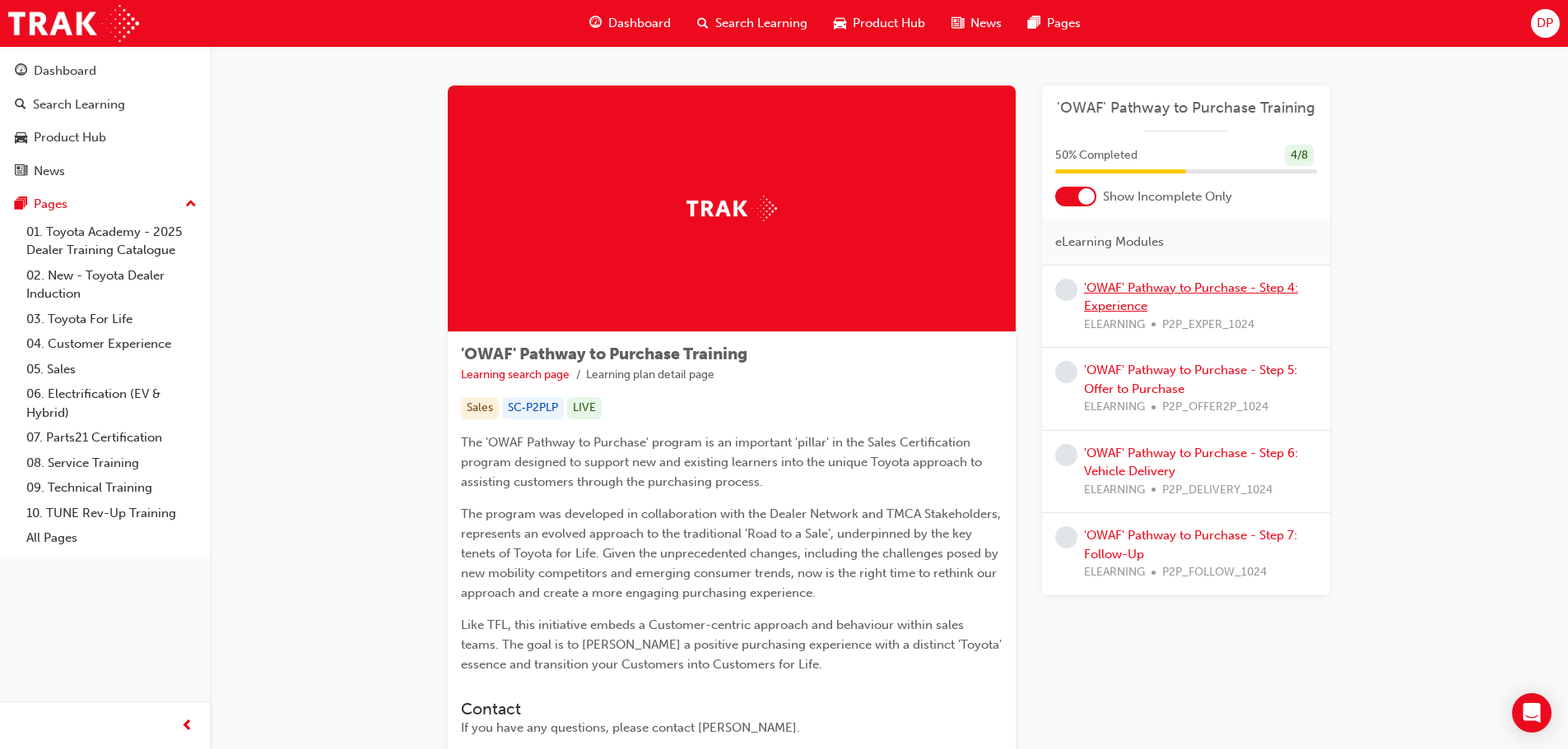
click at [1142, 292] on link "'OWAF' Pathway to Purchase - Step 4: Experience" at bounding box center [1191, 297] width 214 height 34
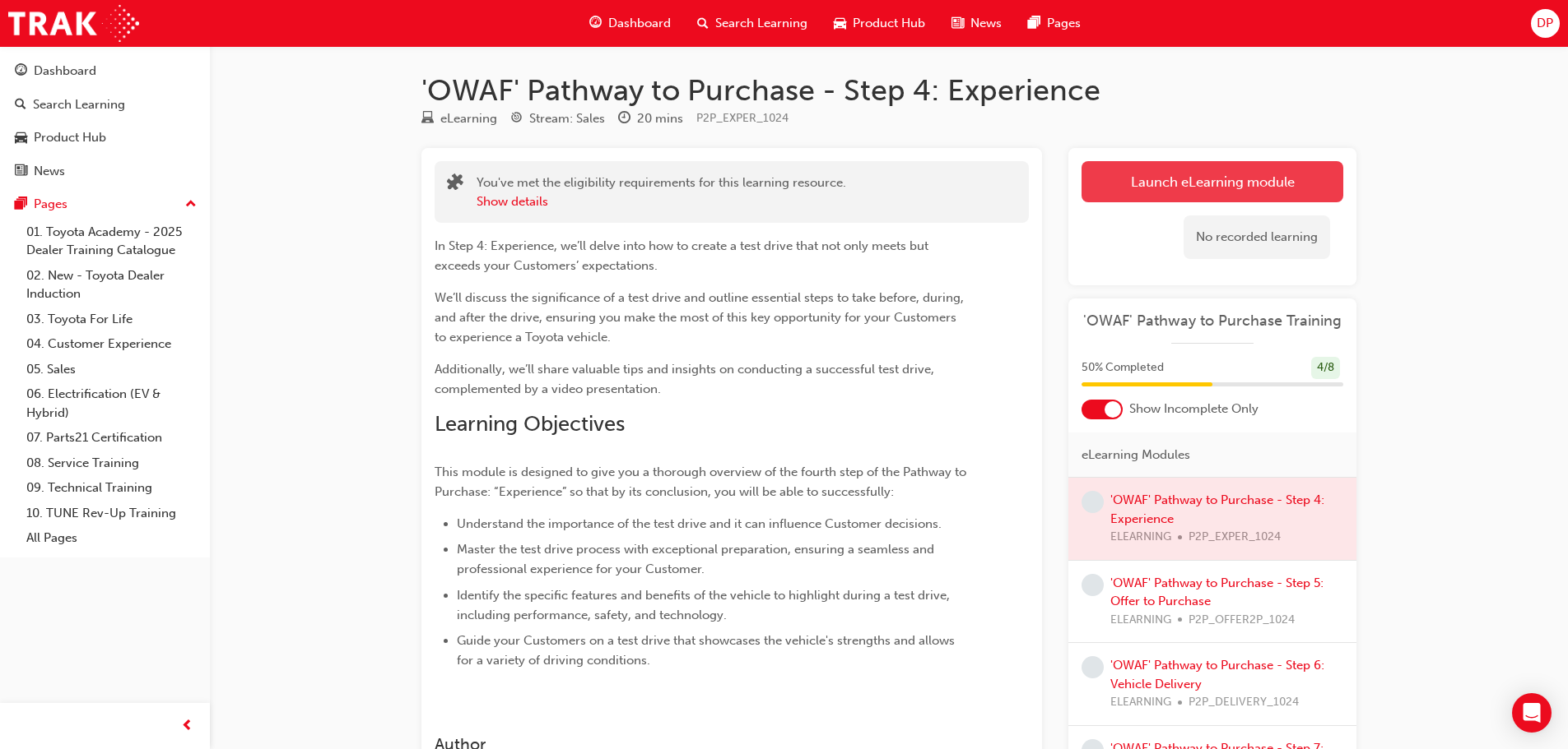
click at [1195, 176] on link "Launch eLearning module" at bounding box center [1212, 182] width 261 height 41
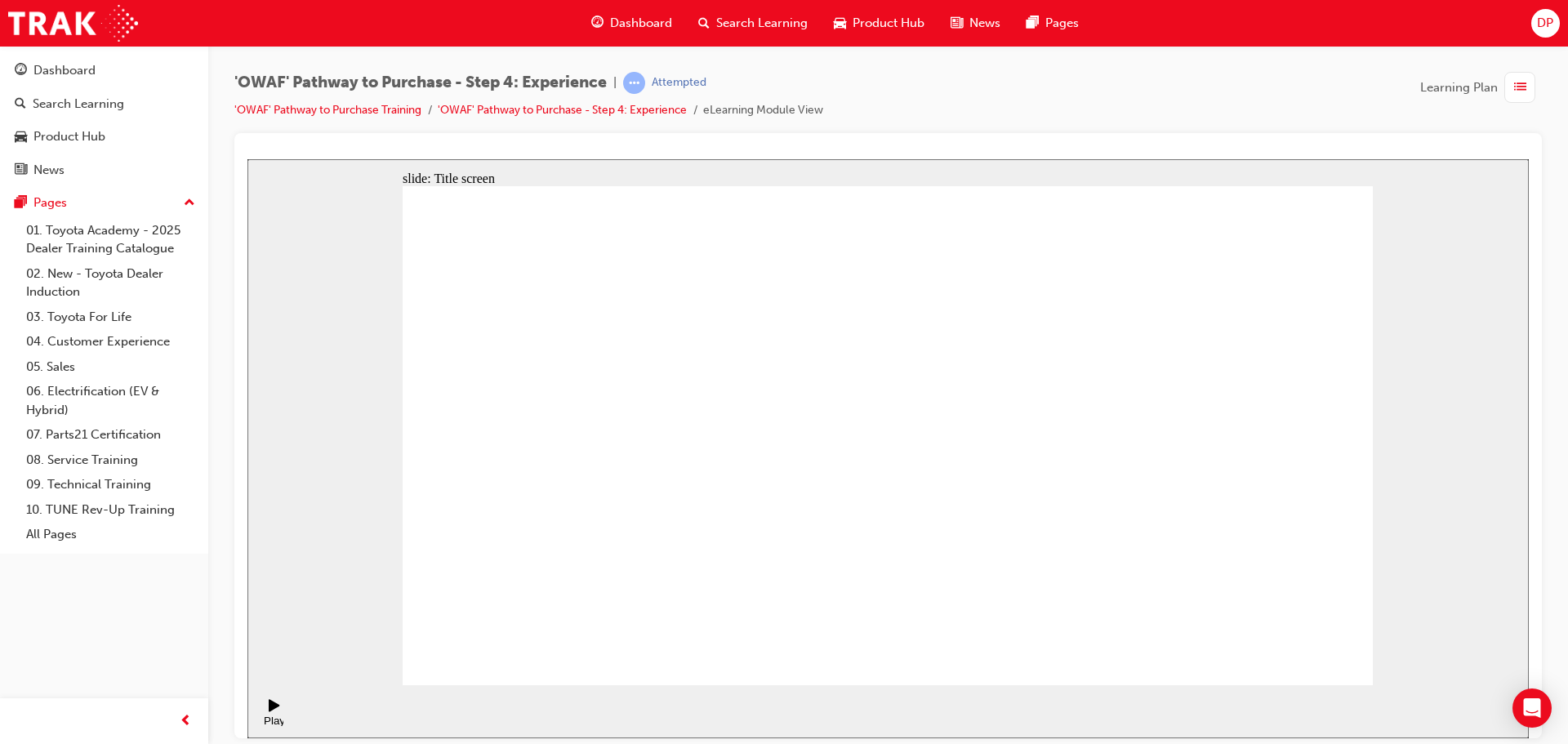
drag, startPoint x: 865, startPoint y: 619, endPoint x: 912, endPoint y: 641, distance: 51.9
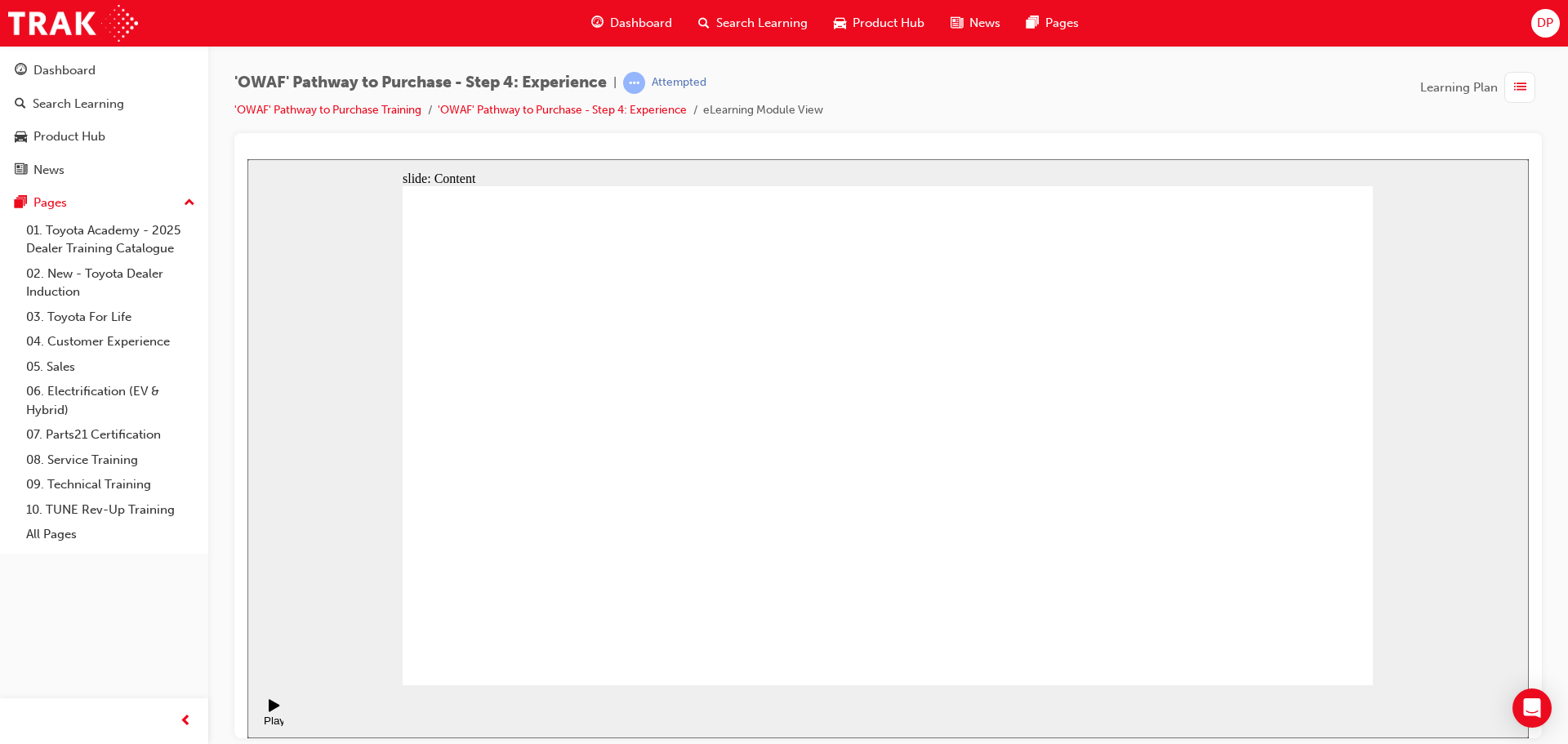
click at [1379, 408] on div "slide: Content The benefits of a Test Drive Establishes a genuine connection be…" at bounding box center [887, 449] width 1281 height 579
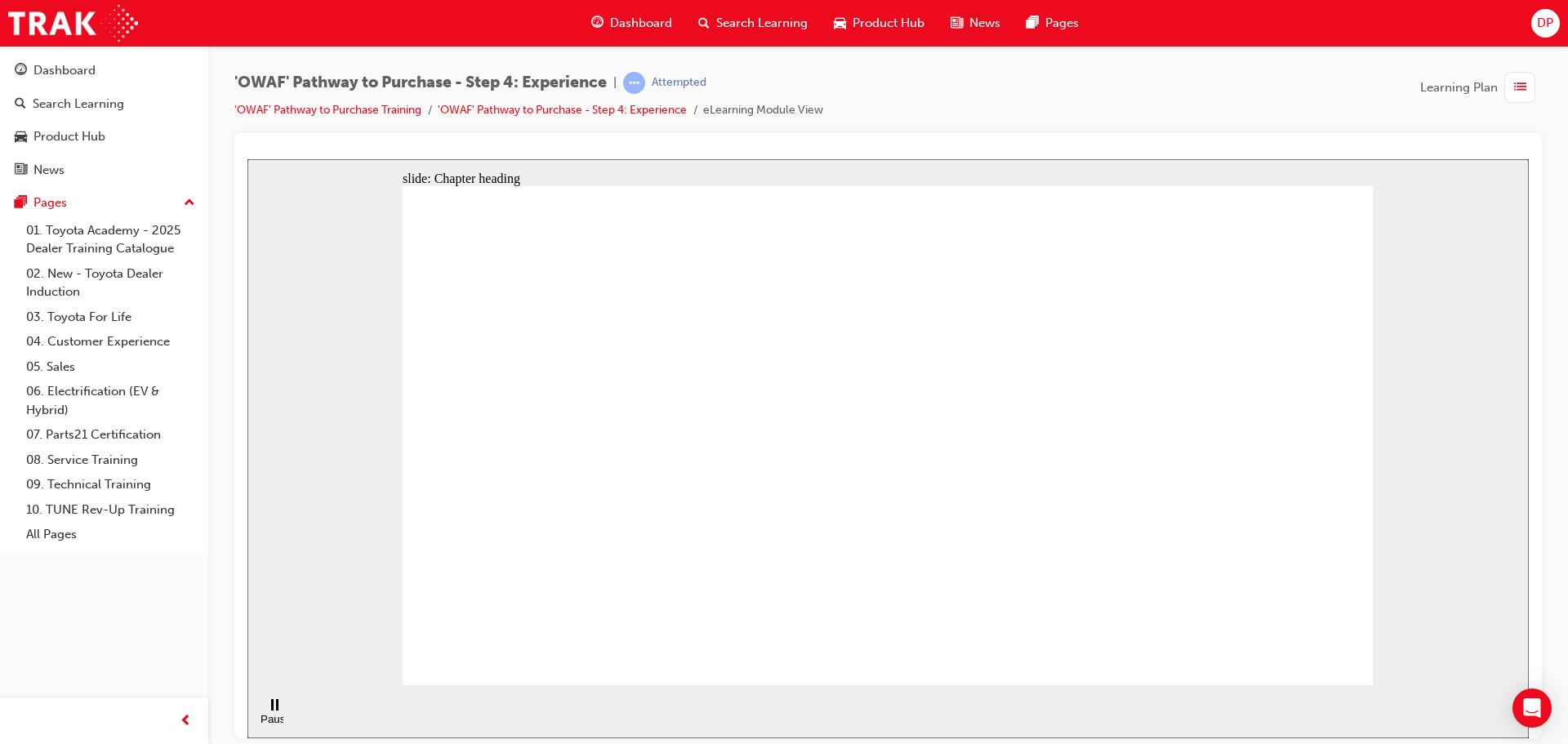
drag, startPoint x: 592, startPoint y: 390, endPoint x: 542, endPoint y: 372, distance: 53.1
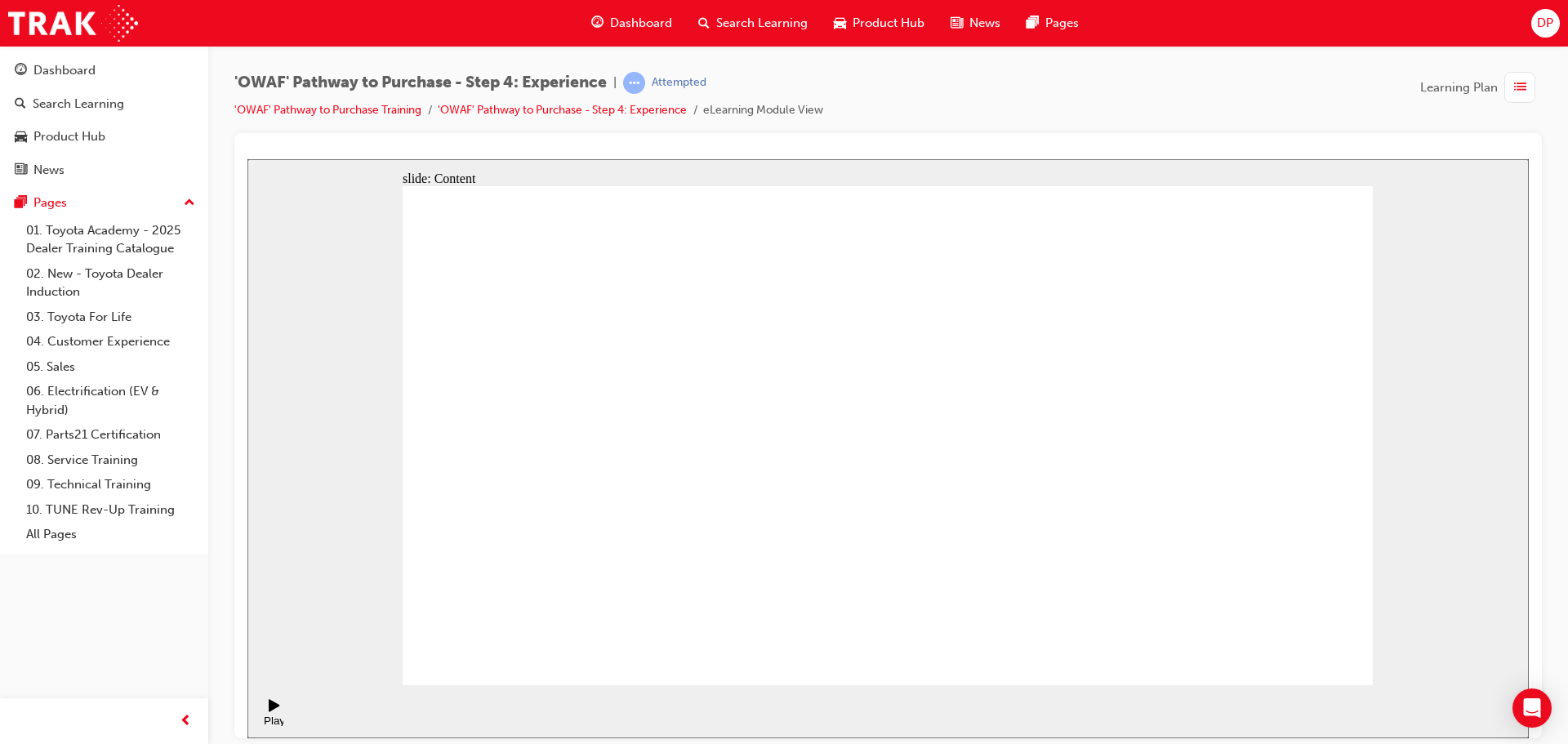
drag, startPoint x: 811, startPoint y: 395, endPoint x: 815, endPoint y: 377, distance: 18.4
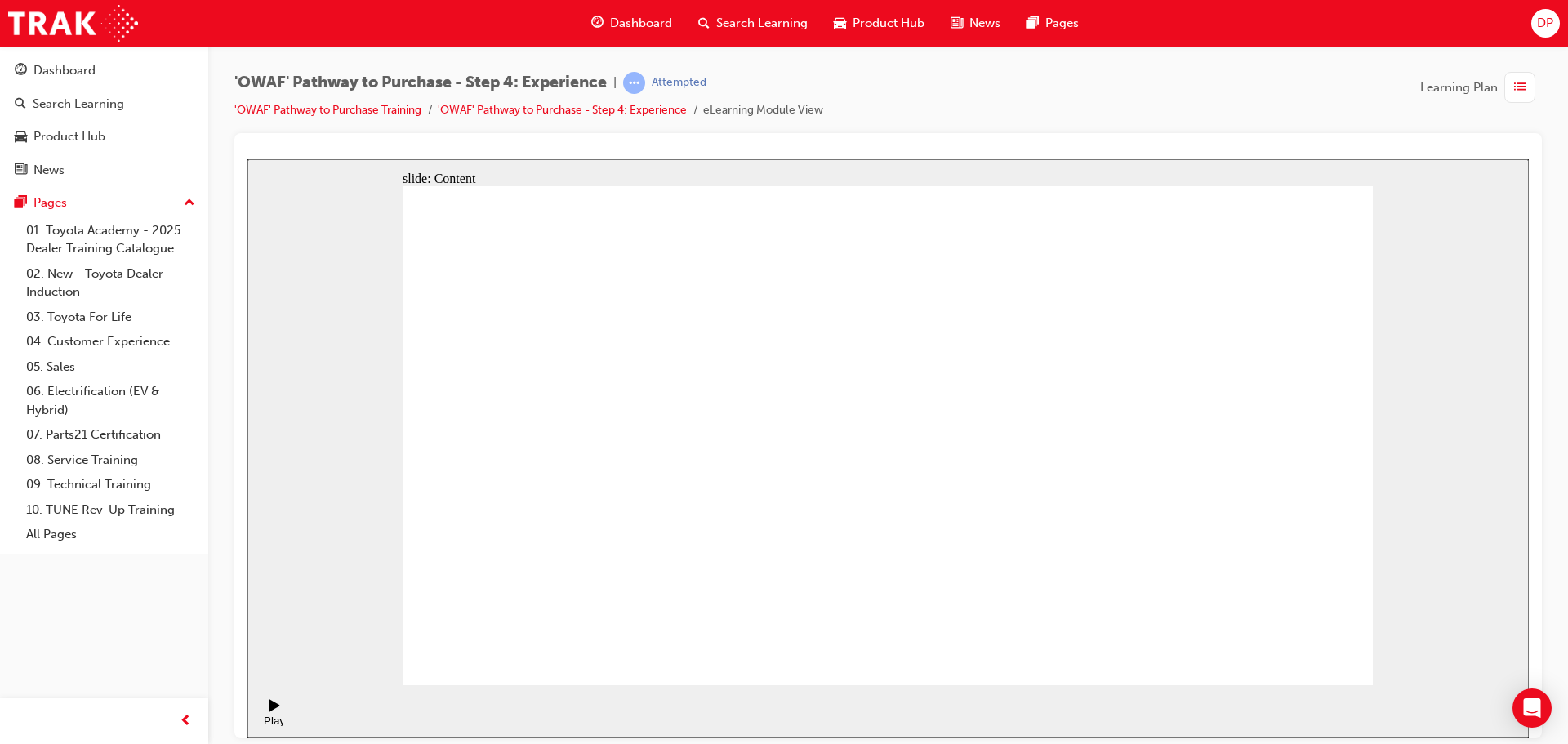
drag, startPoint x: 874, startPoint y: 597, endPoint x: 1359, endPoint y: 512, distance: 492.4
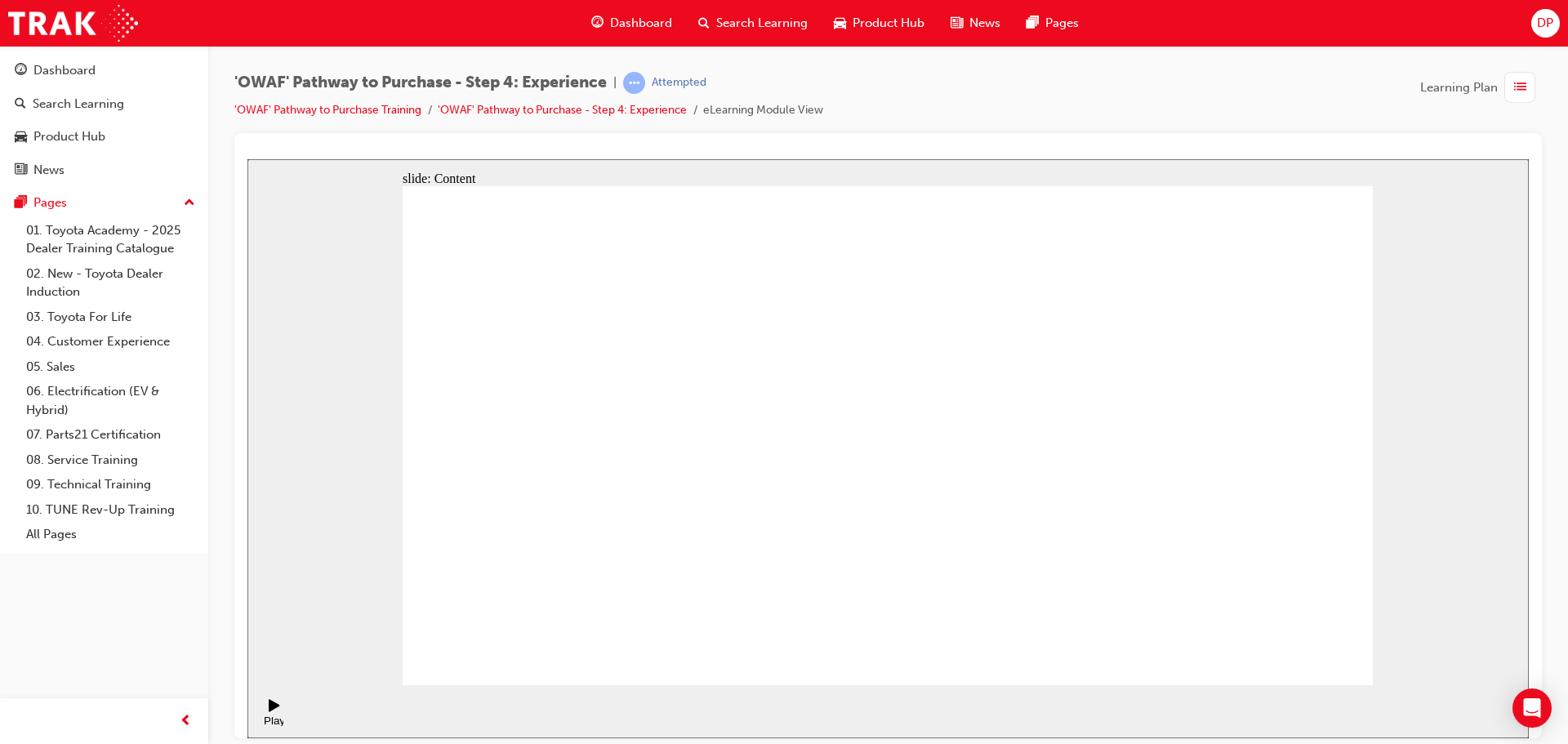
click at [271, 710] on icon "Pause (Ctrl+Alt+P)" at bounding box center [274, 705] width 7 height 11
click at [271, 711] on icon "Play (Ctrl+Alt+P)" at bounding box center [273, 705] width 11 height 12
drag, startPoint x: 1072, startPoint y: 523, endPoint x: 1067, endPoint y: 508, distance: 15.8
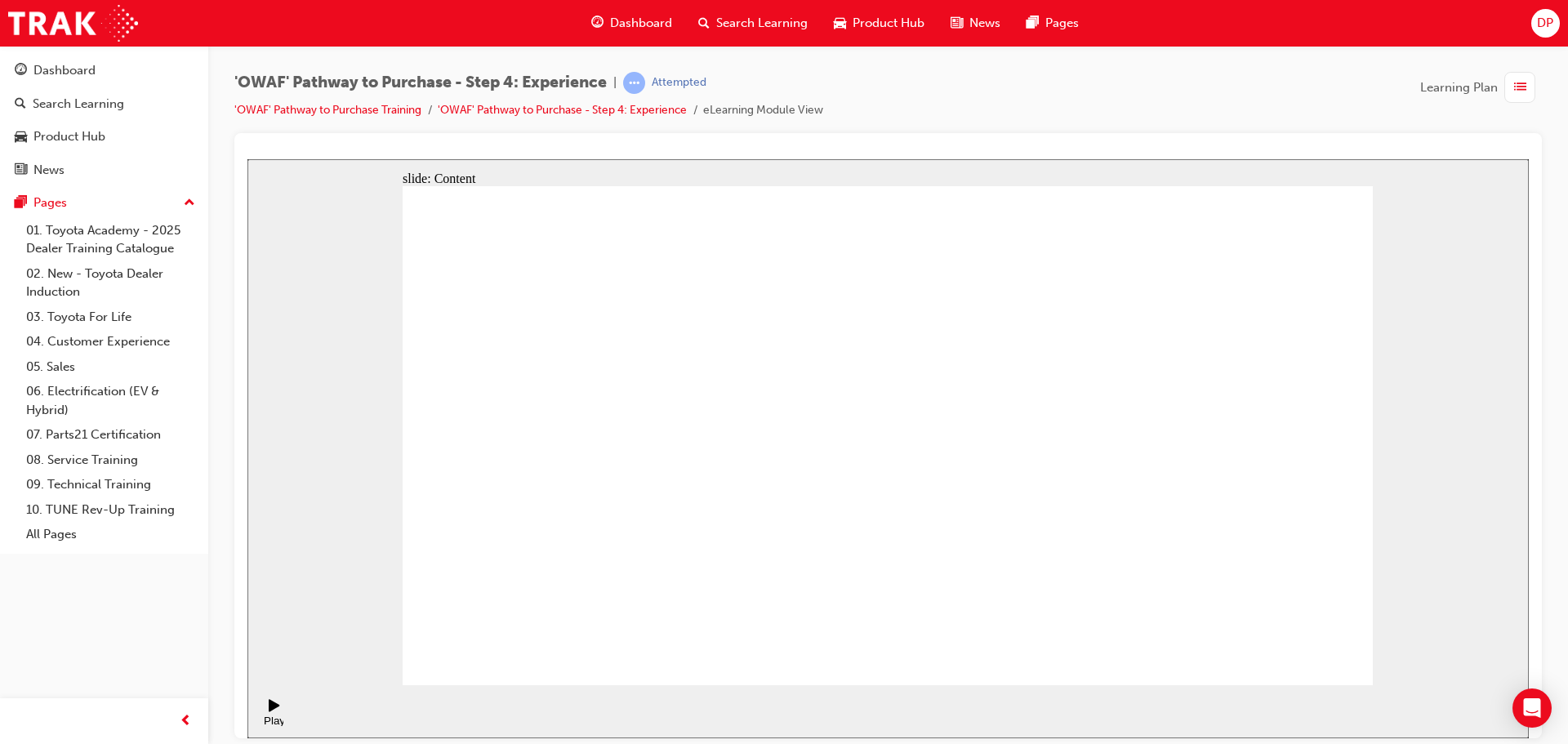
checkbox input "true"
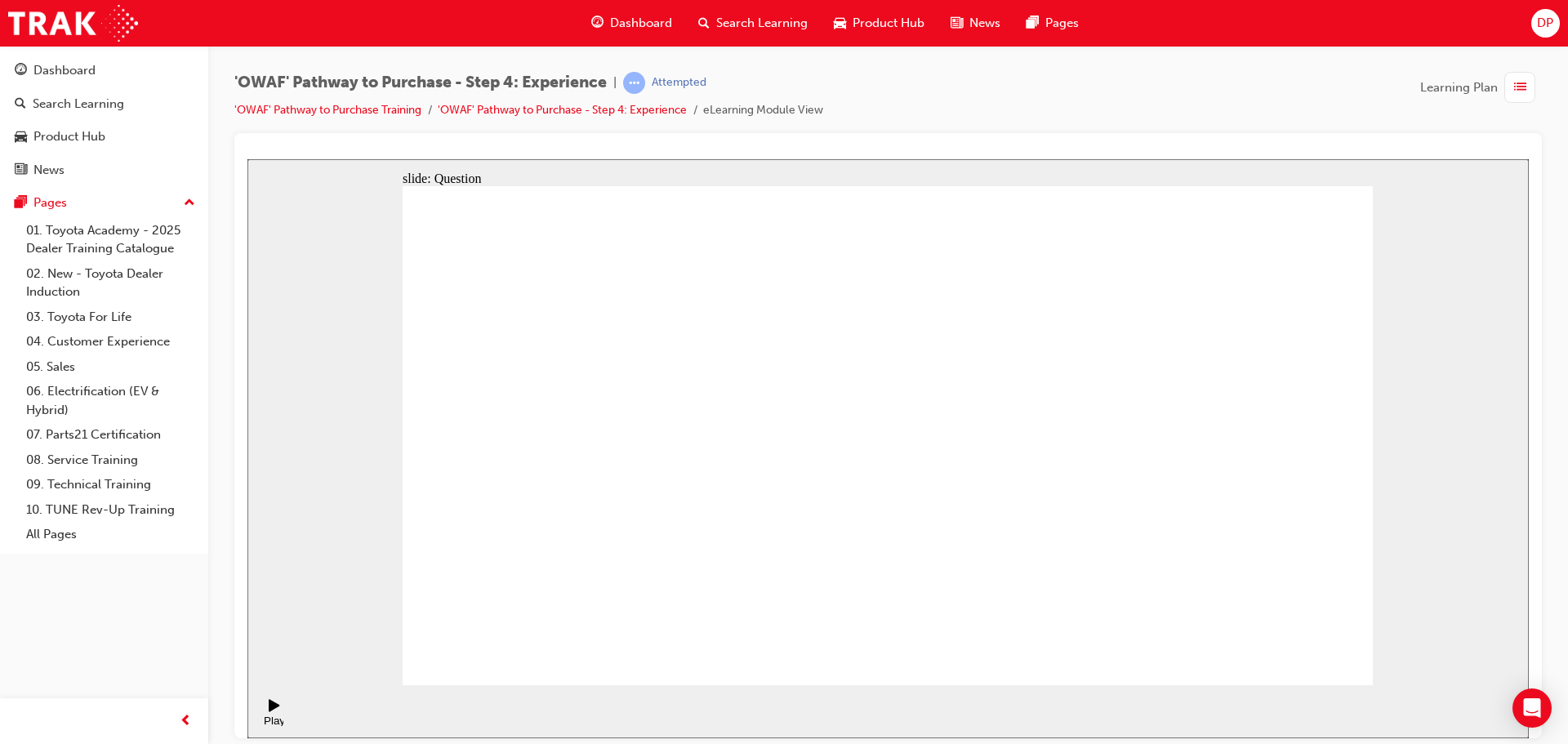
checkbox input "true"
drag, startPoint x: 1209, startPoint y: 471, endPoint x: 613, endPoint y: 474, distance: 596.0
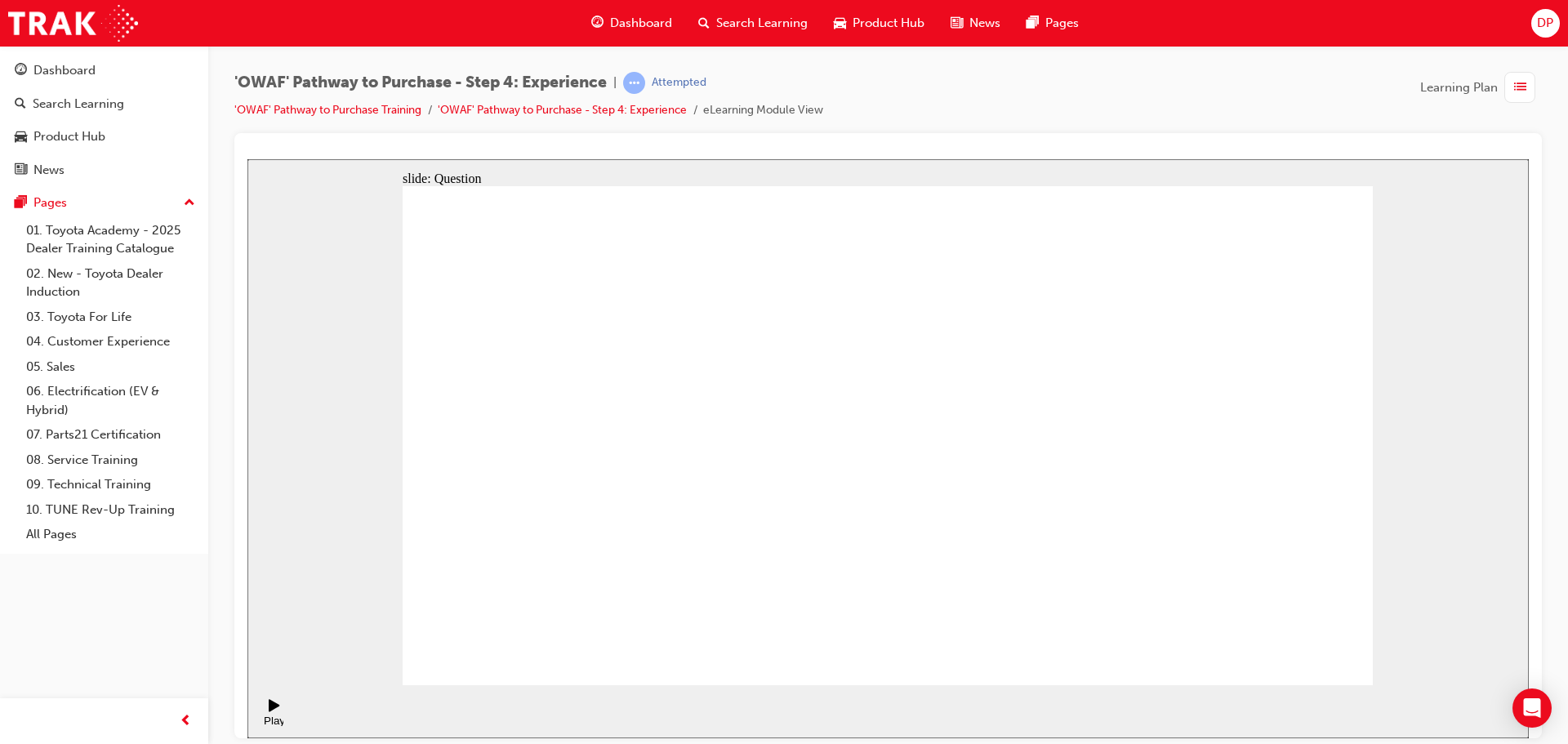
drag, startPoint x: 1214, startPoint y: 476, endPoint x: 616, endPoint y: 522, distance: 599.8
drag, startPoint x: 1214, startPoint y: 471, endPoint x: 901, endPoint y: 519, distance: 316.7
drag, startPoint x: 1205, startPoint y: 469, endPoint x: 613, endPoint y: 478, distance: 592.1
drag, startPoint x: 1204, startPoint y: 462, endPoint x: 917, endPoint y: 492, distance: 288.6
drag, startPoint x: 1204, startPoint y: 462, endPoint x: 919, endPoint y: 515, distance: 289.9
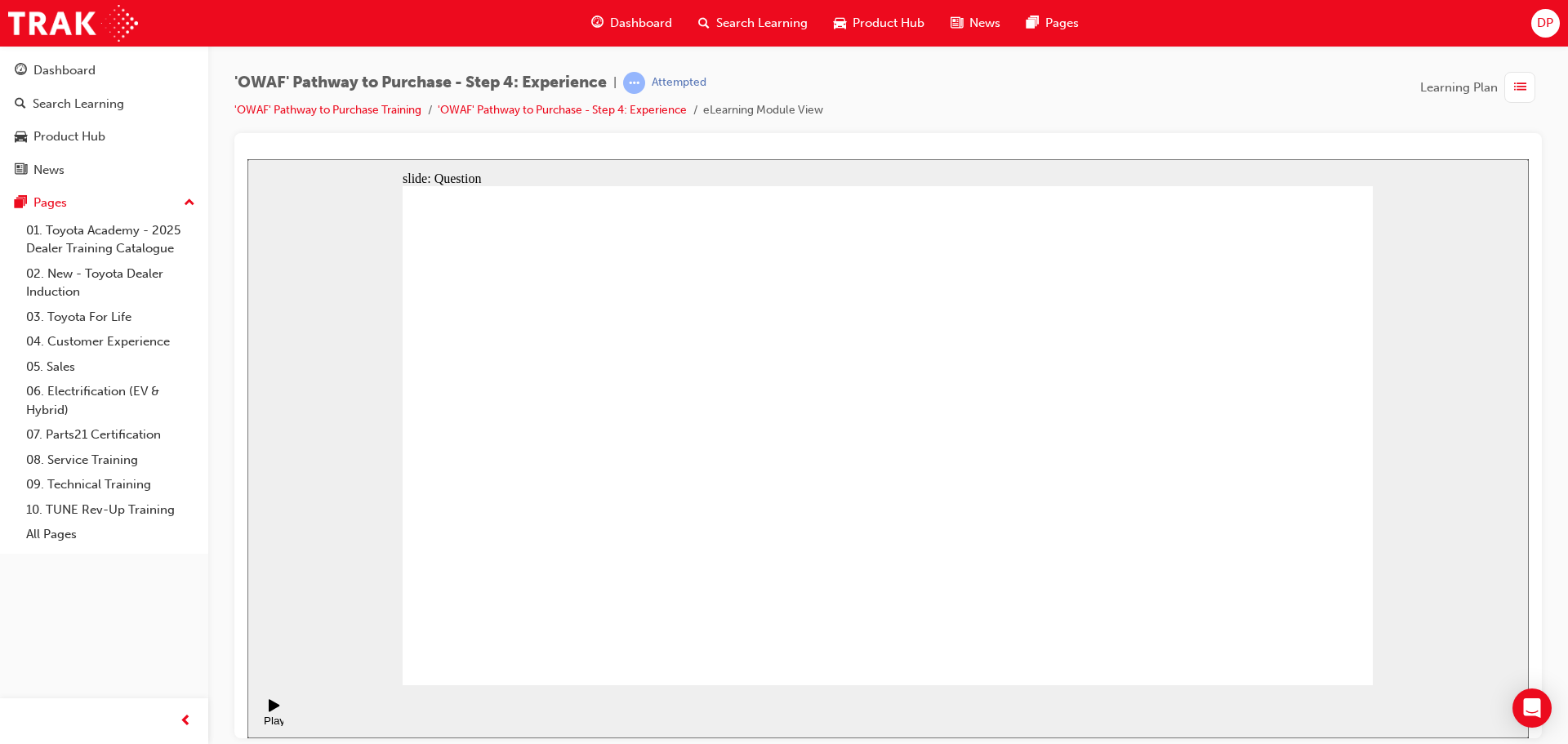
drag, startPoint x: 1204, startPoint y: 462, endPoint x: 617, endPoint y: 484, distance: 587.4
drag, startPoint x: 1208, startPoint y: 471, endPoint x: 657, endPoint y: 508, distance: 552.2
drag, startPoint x: 1211, startPoint y: 440, endPoint x: 613, endPoint y: 458, distance: 598.3
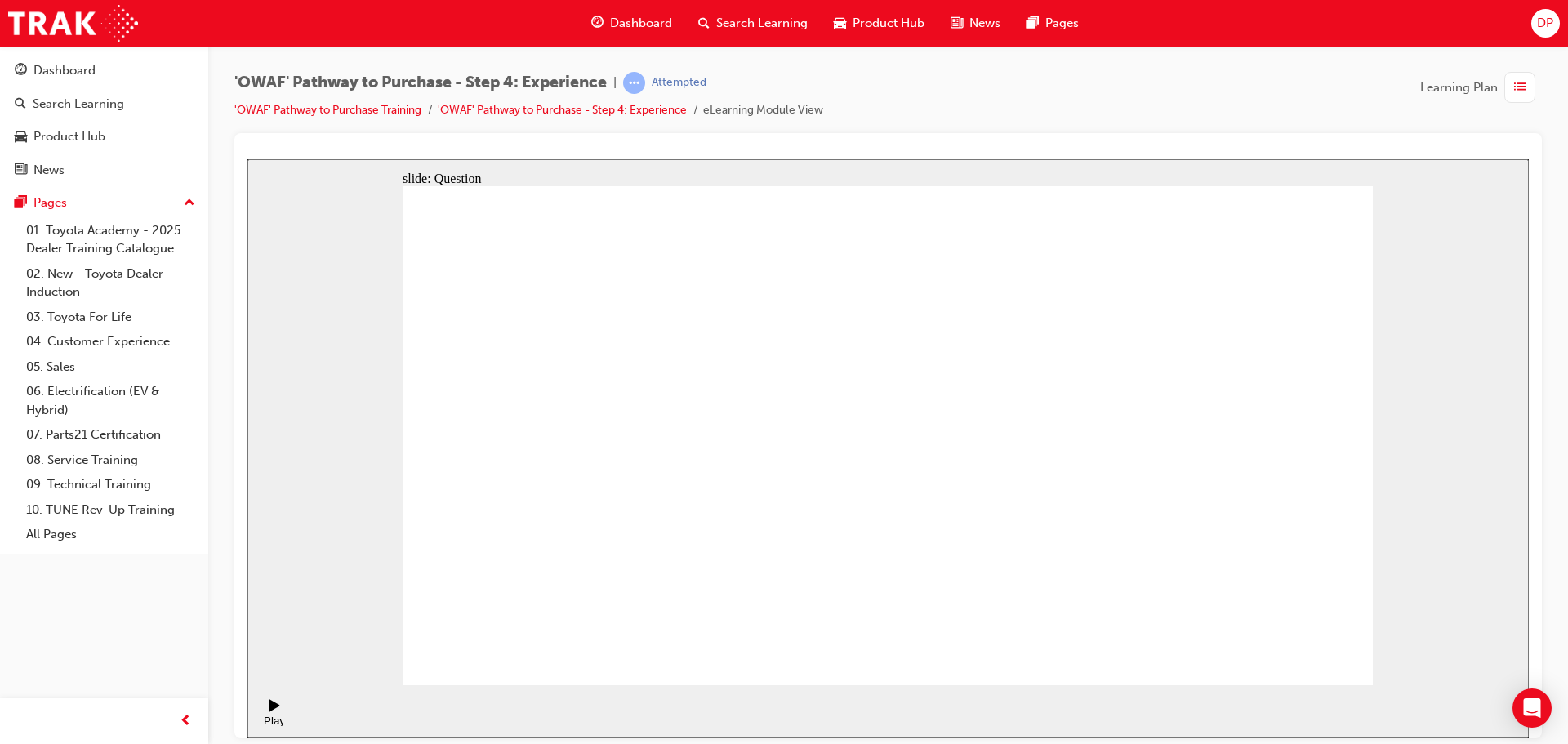
drag, startPoint x: 1189, startPoint y: 438, endPoint x: 616, endPoint y: 453, distance: 573.2
drag, startPoint x: 1192, startPoint y: 422, endPoint x: 906, endPoint y: 447, distance: 287.1
drag, startPoint x: 1210, startPoint y: 442, endPoint x: 634, endPoint y: 417, distance: 576.5
drag, startPoint x: 1202, startPoint y: 441, endPoint x: 907, endPoint y: 440, distance: 295.0
drag, startPoint x: 1132, startPoint y: 417, endPoint x: 942, endPoint y: 474, distance: 198.4
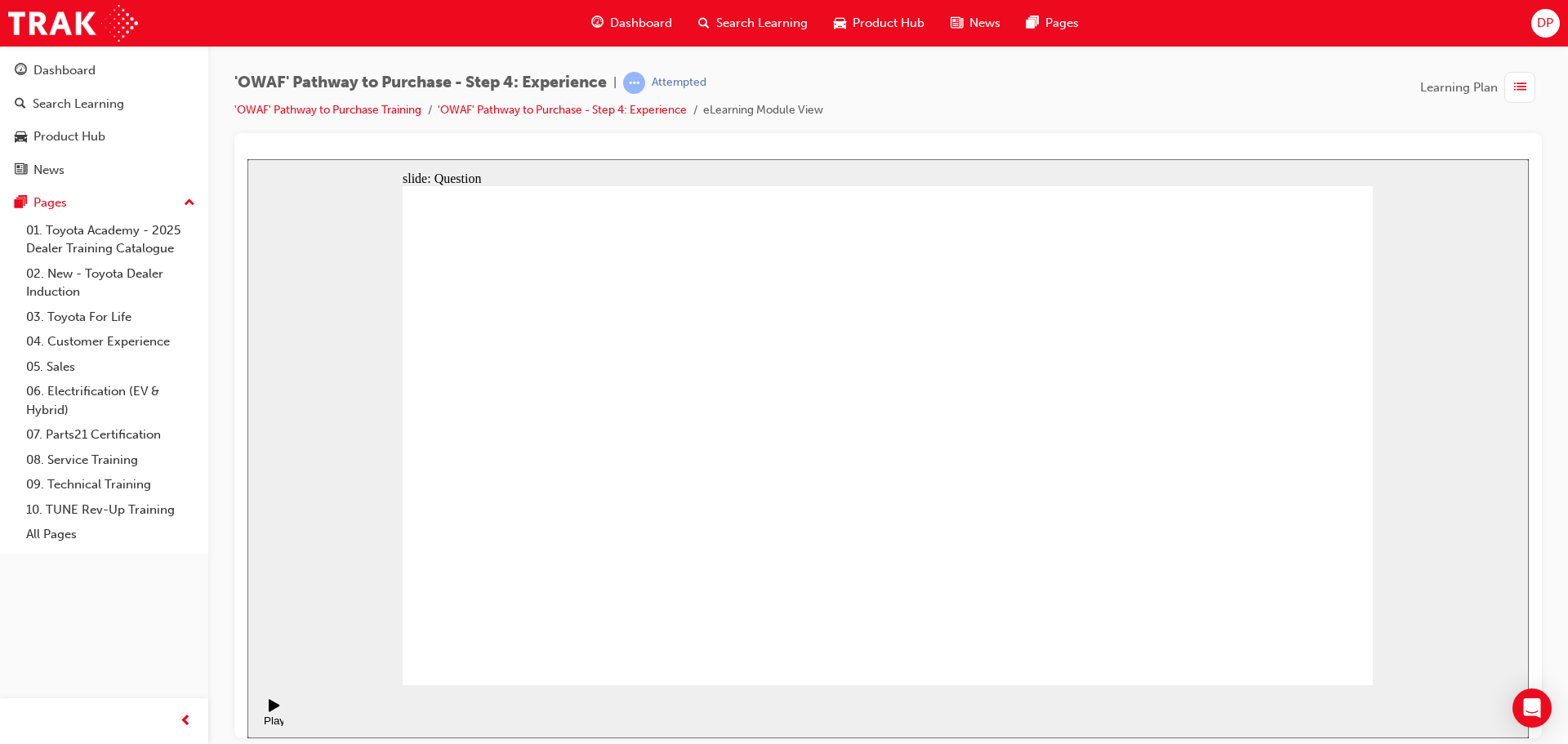
drag, startPoint x: 1051, startPoint y: 418, endPoint x: 601, endPoint y: 449, distance: 451.1
drag, startPoint x: 1125, startPoint y: 421, endPoint x: 927, endPoint y: 458, distance: 201.4
drag, startPoint x: 972, startPoint y: 540, endPoint x: 866, endPoint y: 415, distance: 163.9
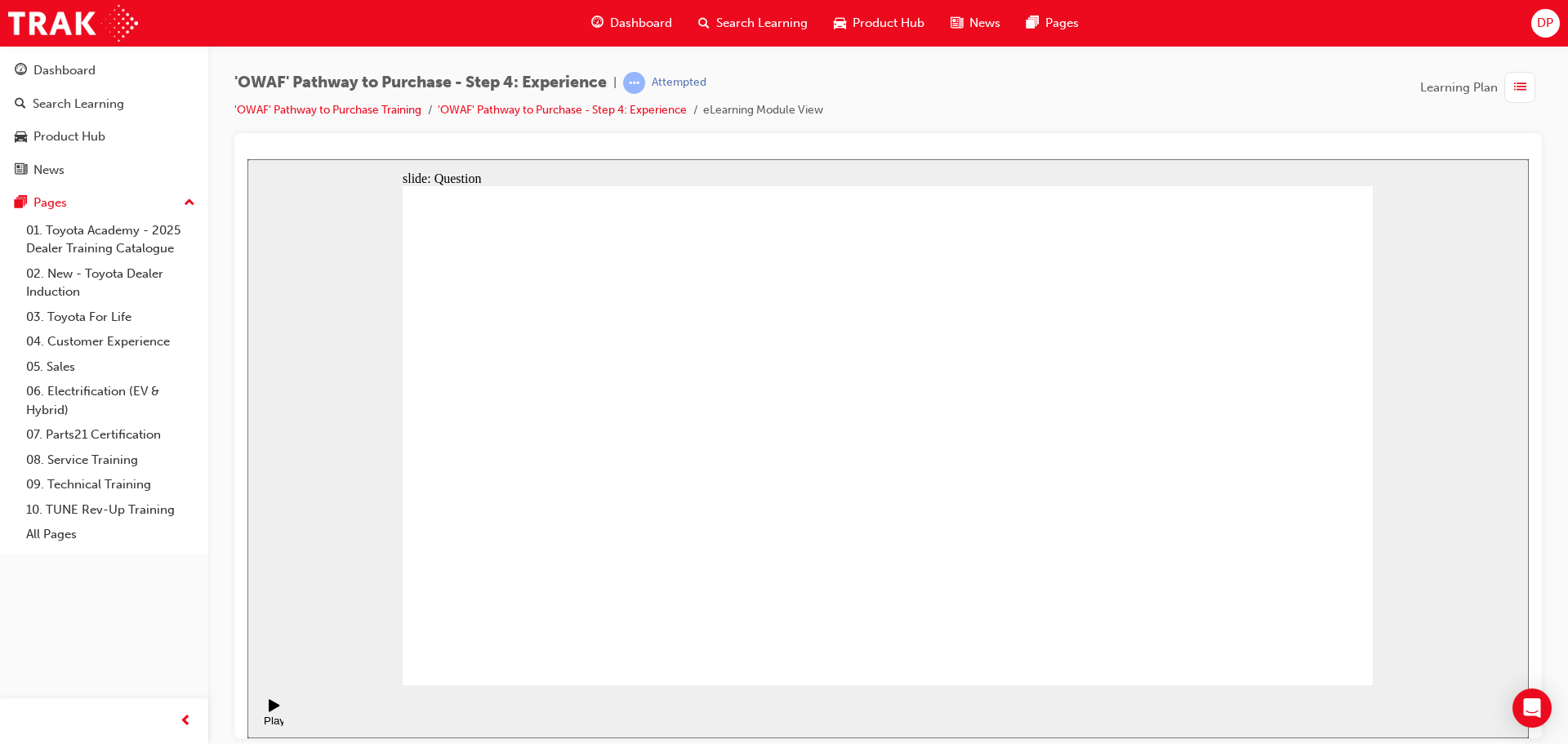
drag, startPoint x: 1197, startPoint y: 553, endPoint x: 993, endPoint y: 414, distance: 246.9
drag, startPoint x: 864, startPoint y: 577, endPoint x: 1076, endPoint y: 435, distance: 255.2
drag, startPoint x: 1300, startPoint y: 565, endPoint x: 1197, endPoint y: 423, distance: 175.4
drag, startPoint x: 1060, startPoint y: 587, endPoint x: 1272, endPoint y: 448, distance: 253.5
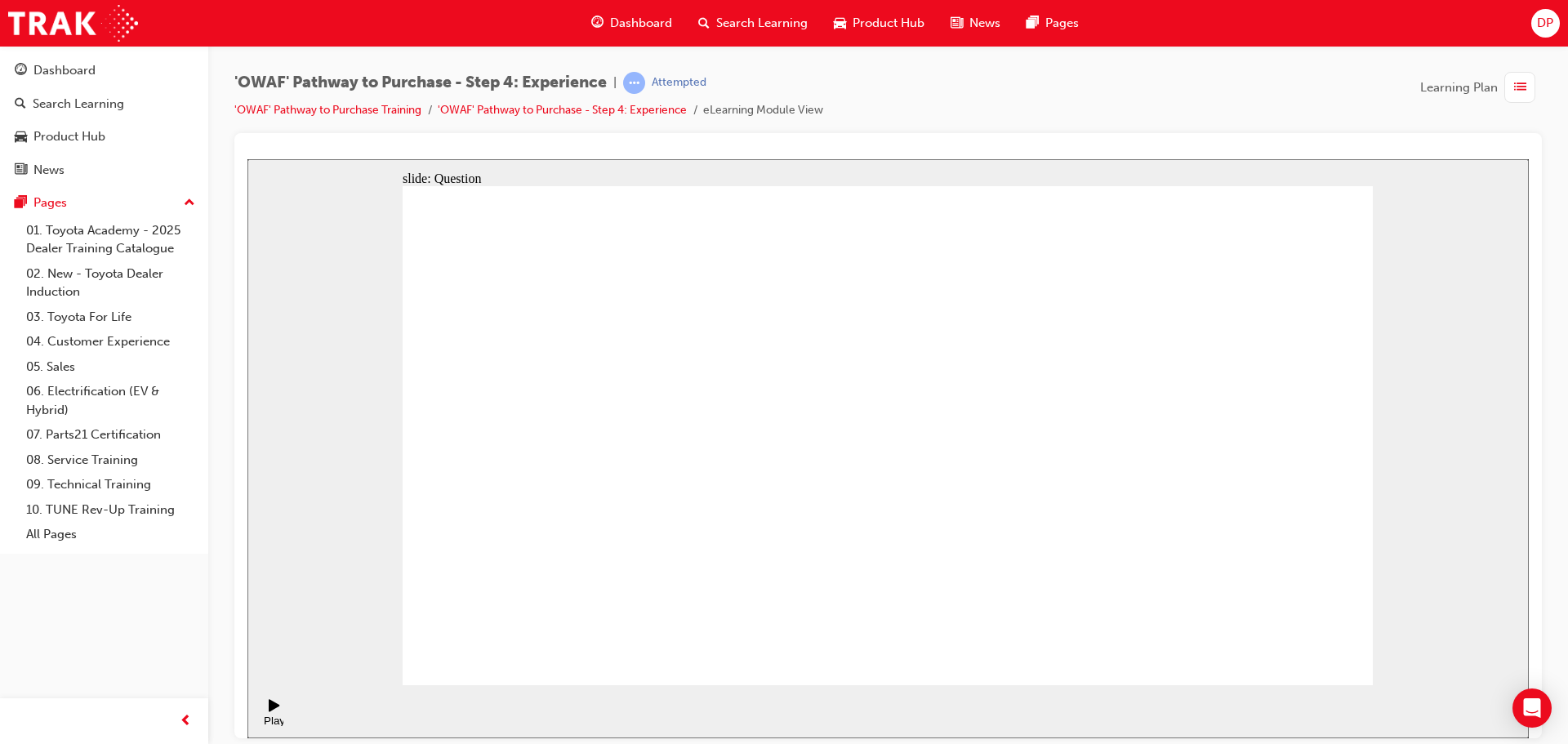
drag, startPoint x: 730, startPoint y: 597, endPoint x: 873, endPoint y: 391, distance: 250.8
drag, startPoint x: 908, startPoint y: 548, endPoint x: 1163, endPoint y: 387, distance: 301.6
drag, startPoint x: 1054, startPoint y: 597, endPoint x: 1107, endPoint y: 436, distance: 169.5
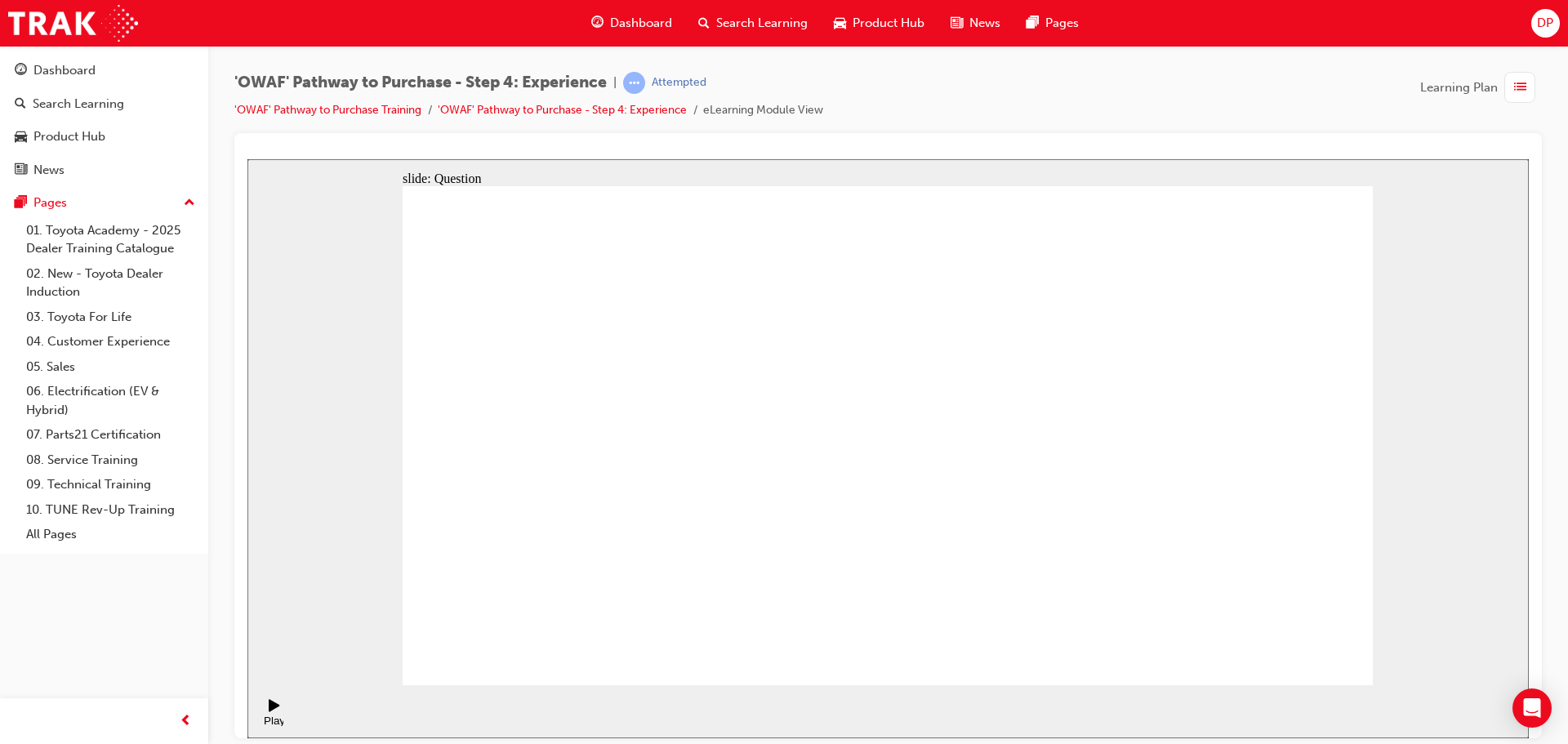
radio input "true"
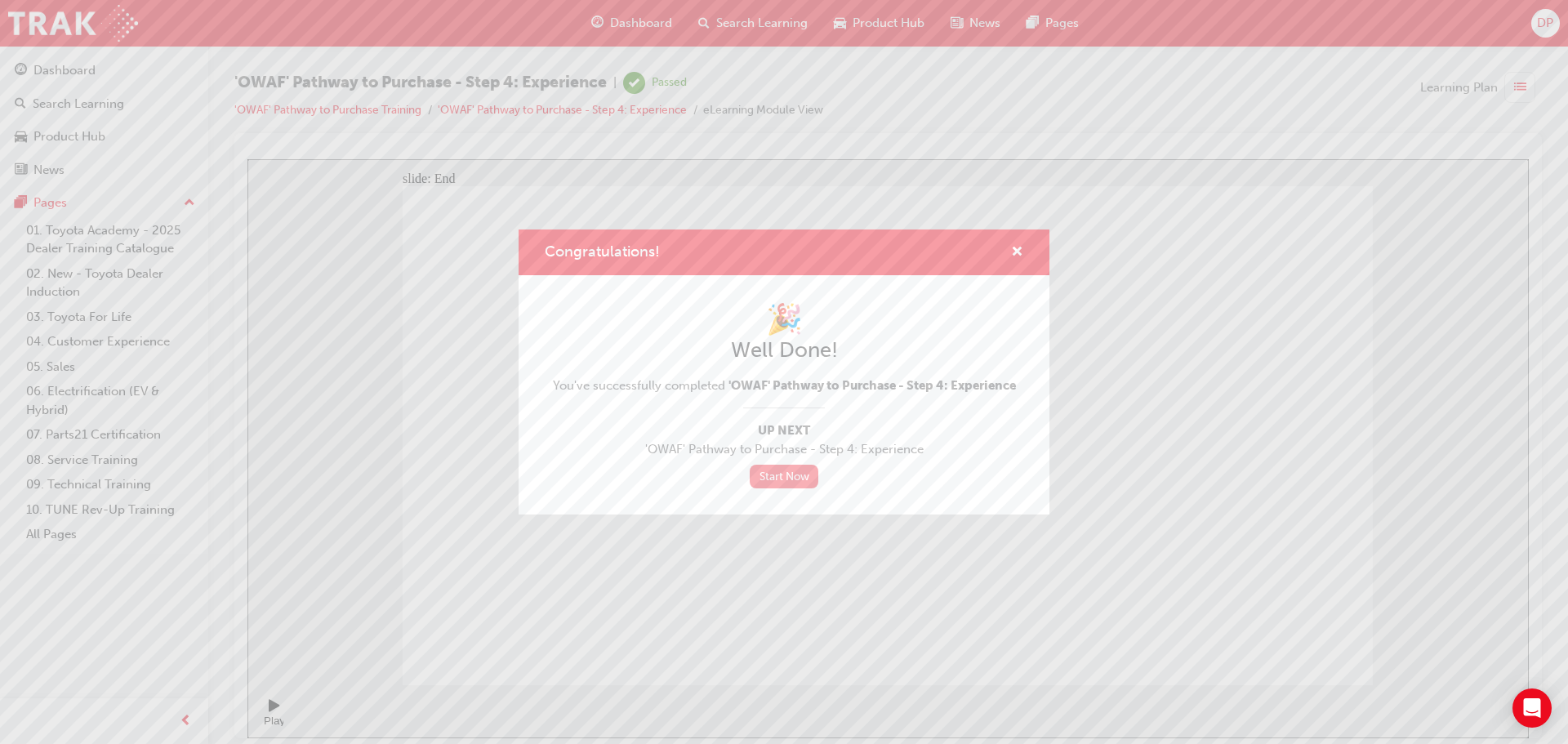
click at [787, 476] on link "Start Now" at bounding box center [784, 476] width 69 height 24
click at [790, 476] on link "Start Now" at bounding box center [784, 476] width 69 height 24
click at [1018, 246] on span "cross-icon" at bounding box center [1017, 253] width 12 height 15
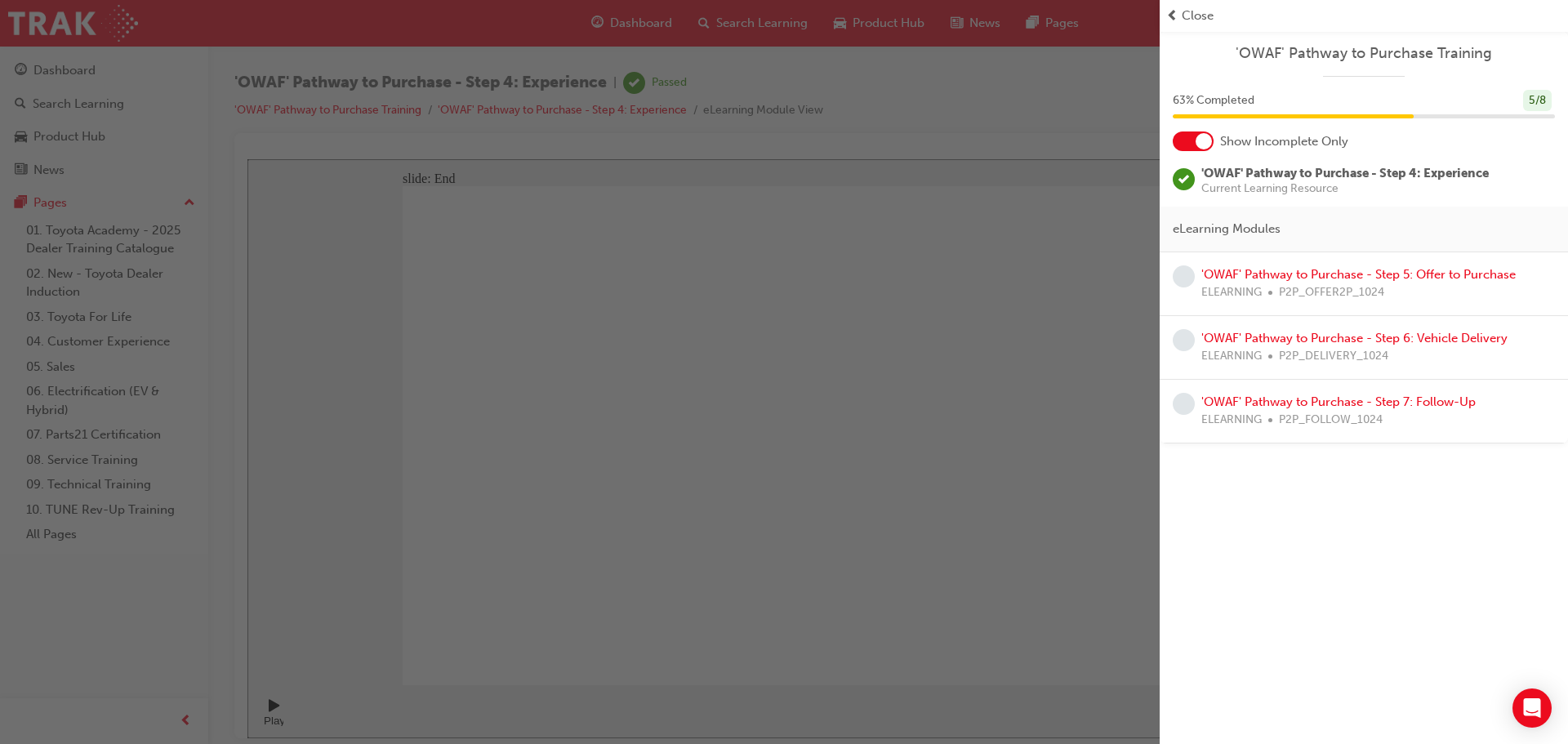
click at [1202, 138] on div at bounding box center [1204, 142] width 16 height 16
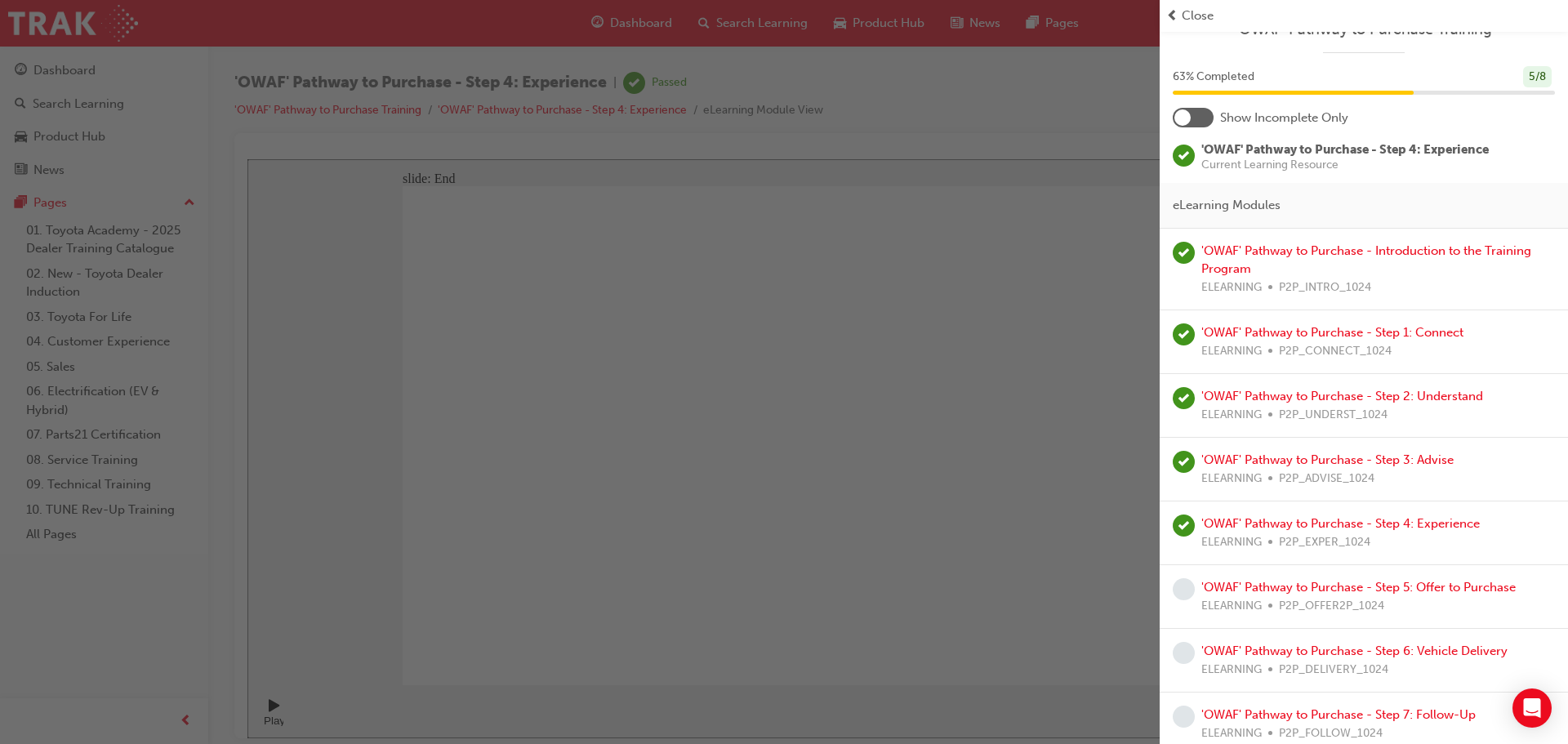
scroll to position [36, 0]
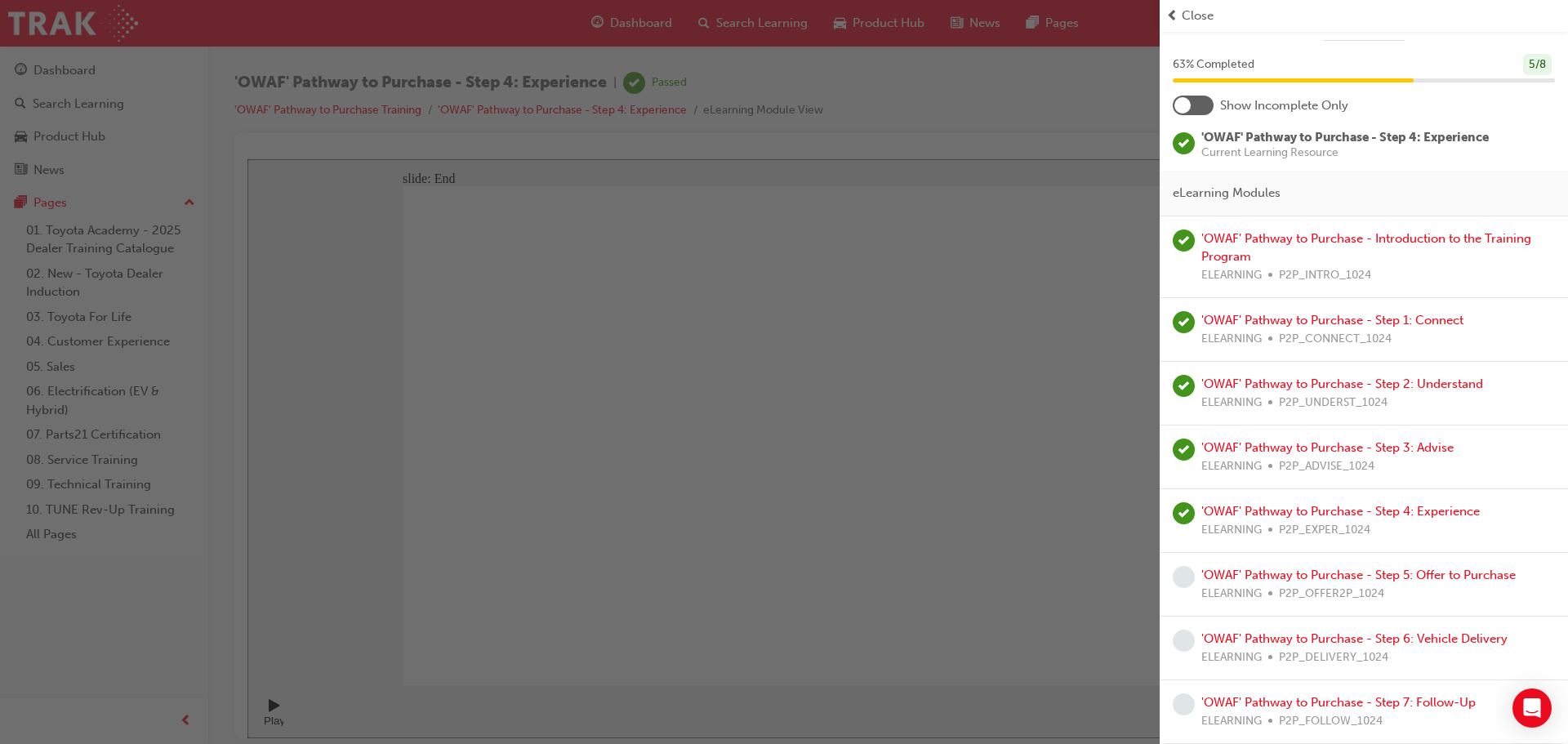
click at [407, 258] on div "button" at bounding box center [580, 372] width 1160 height 744
